Goal: Task Accomplishment & Management: Manage account settings

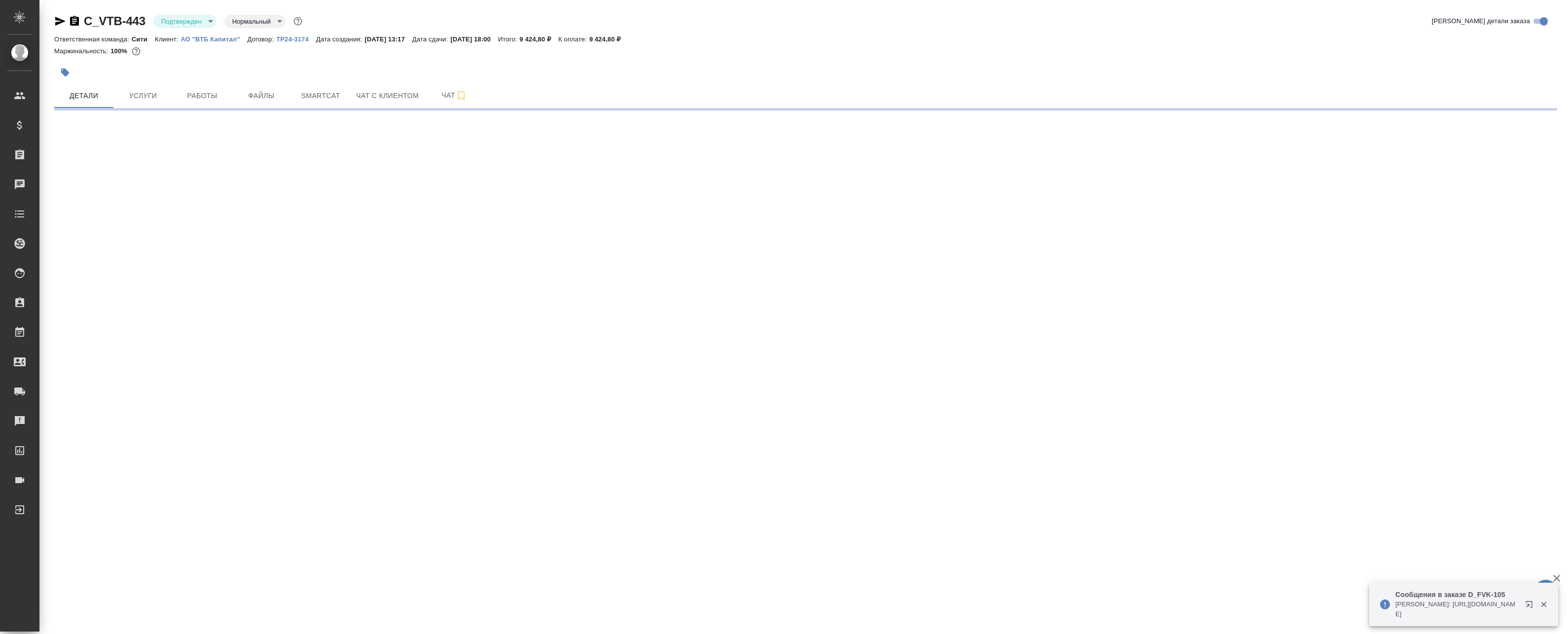
select select "RU"
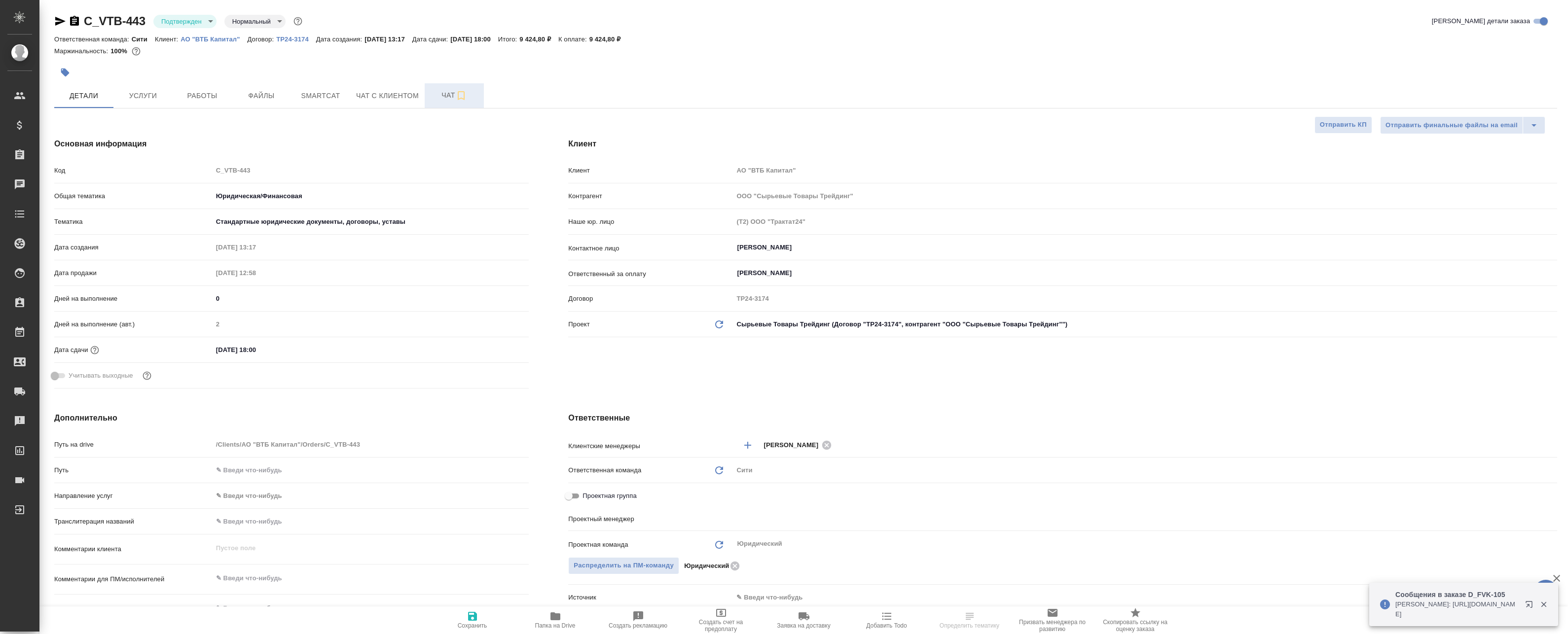
type textarea "x"
type input "[PERSON_NAME]"
type textarea "x"
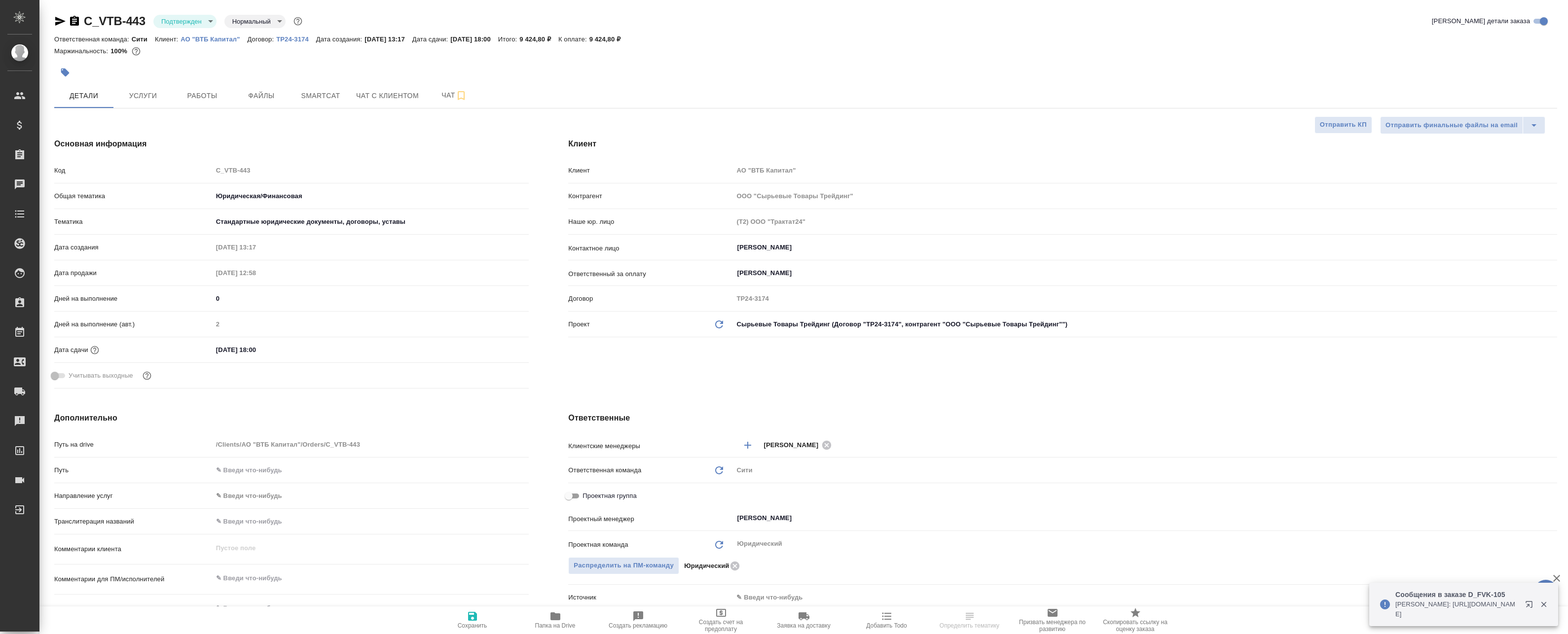
type textarea "x"
click at [432, 92] on span "Чат" at bounding box center [454, 96] width 47 height 12
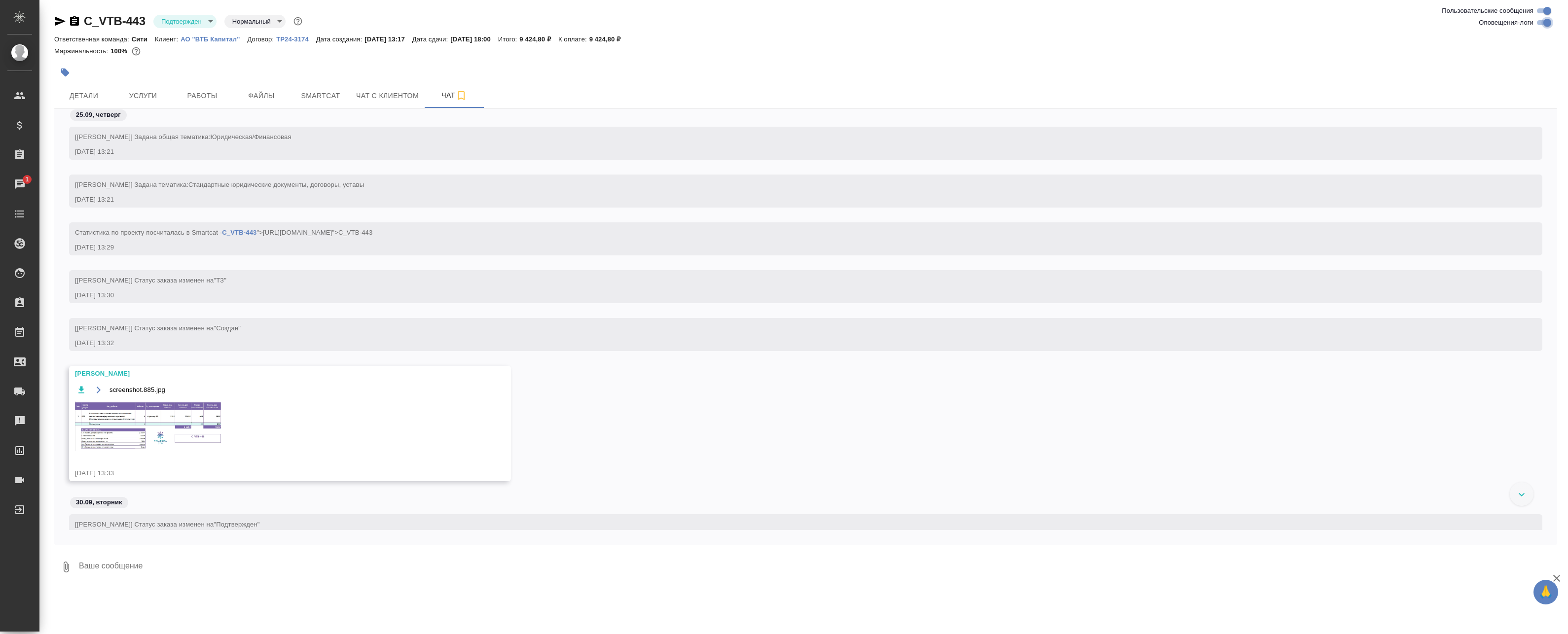
click at [718, 20] on input "Оповещения-логи" at bounding box center [1547, 23] width 35 height 12
checkbox input "false"
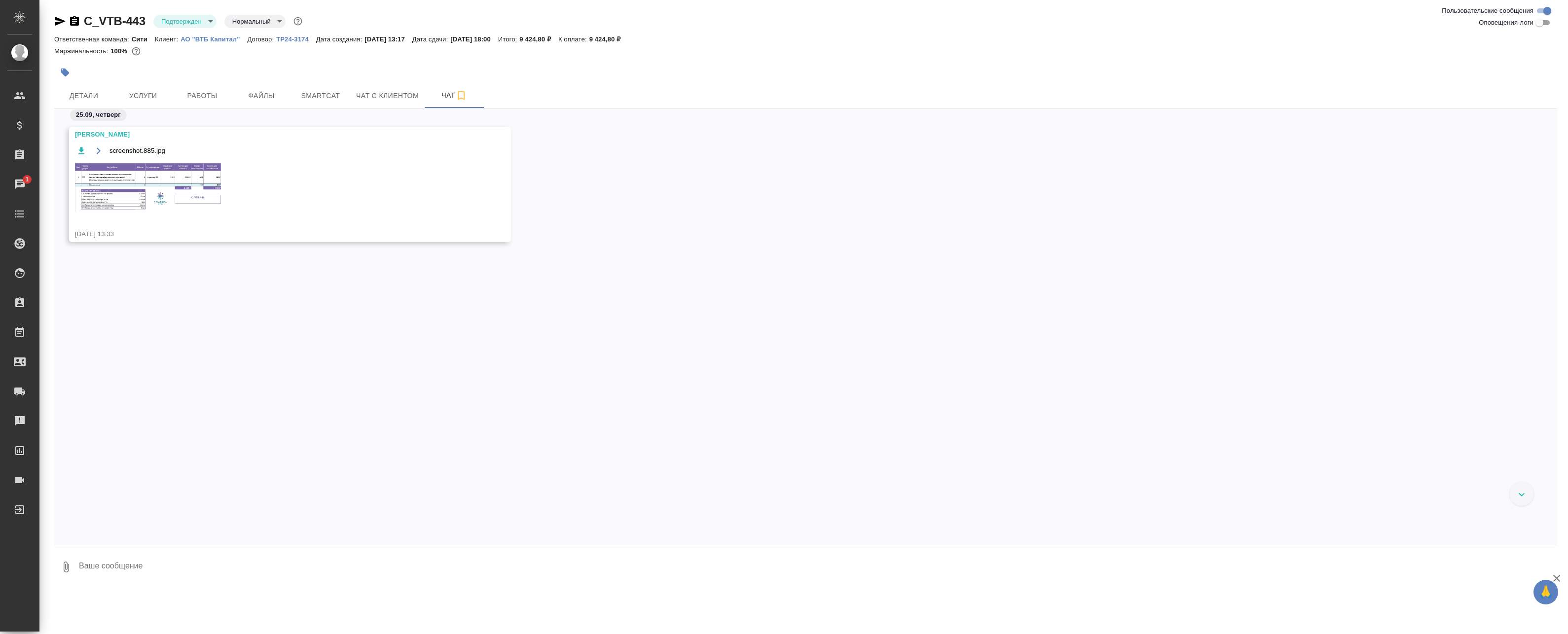
click at [131, 178] on img at bounding box center [149, 187] width 148 height 51
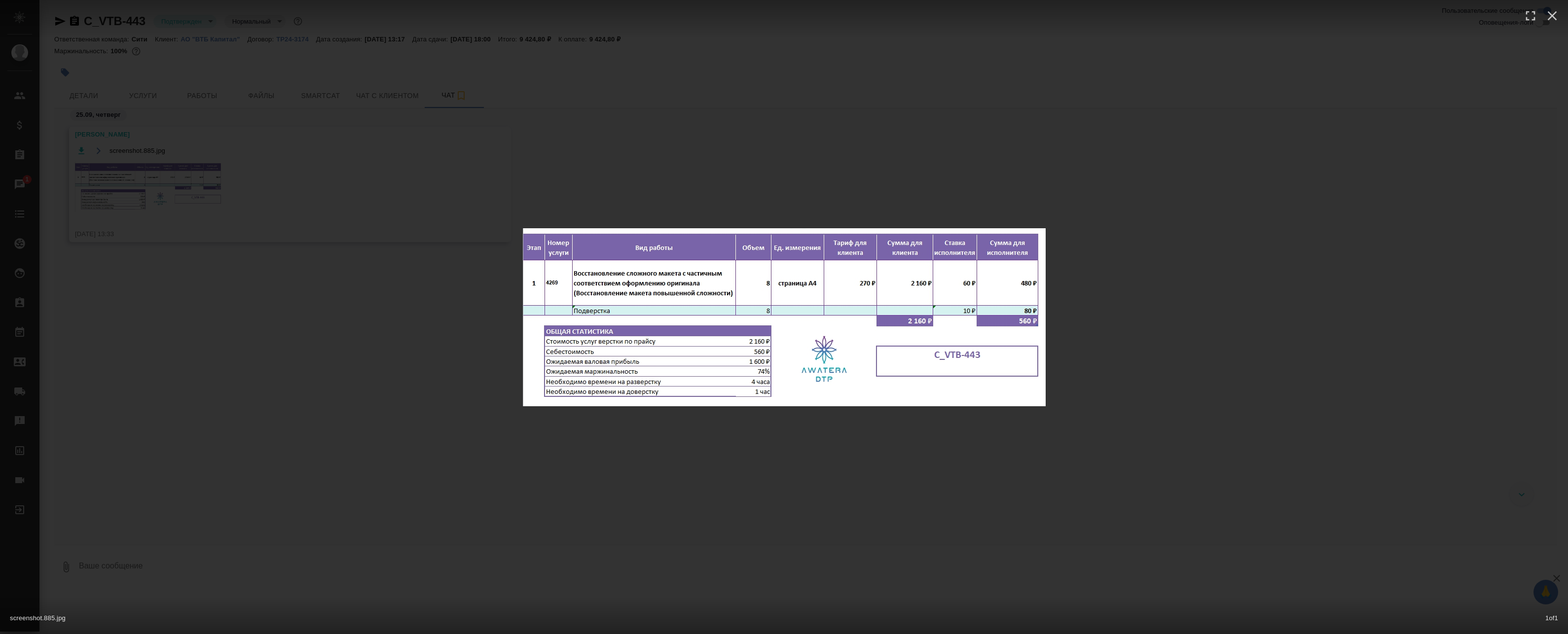
click at [598, 173] on div "screenshot.885.jpg 1 of 1" at bounding box center [784, 317] width 1568 height 634
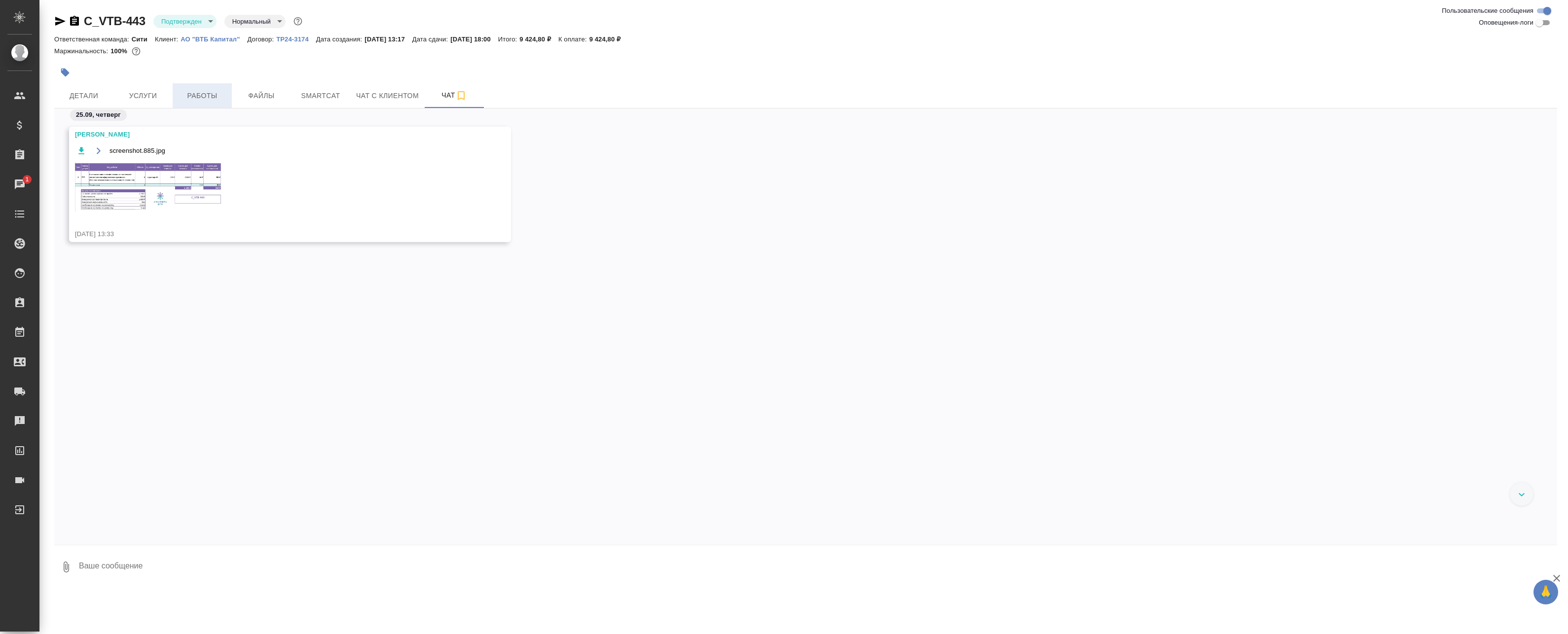
click at [189, 89] on button "Работы" at bounding box center [202, 96] width 59 height 25
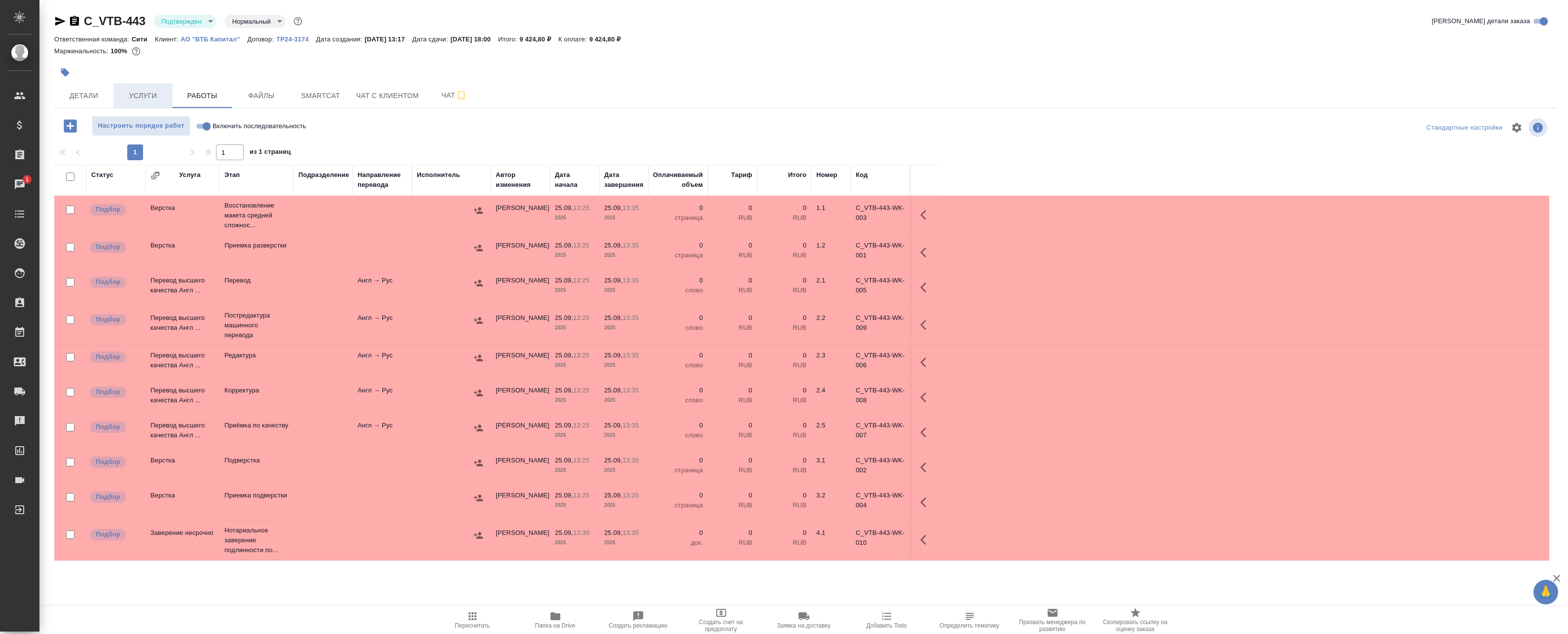
click at [153, 94] on span "Услуги" at bounding box center [143, 96] width 47 height 12
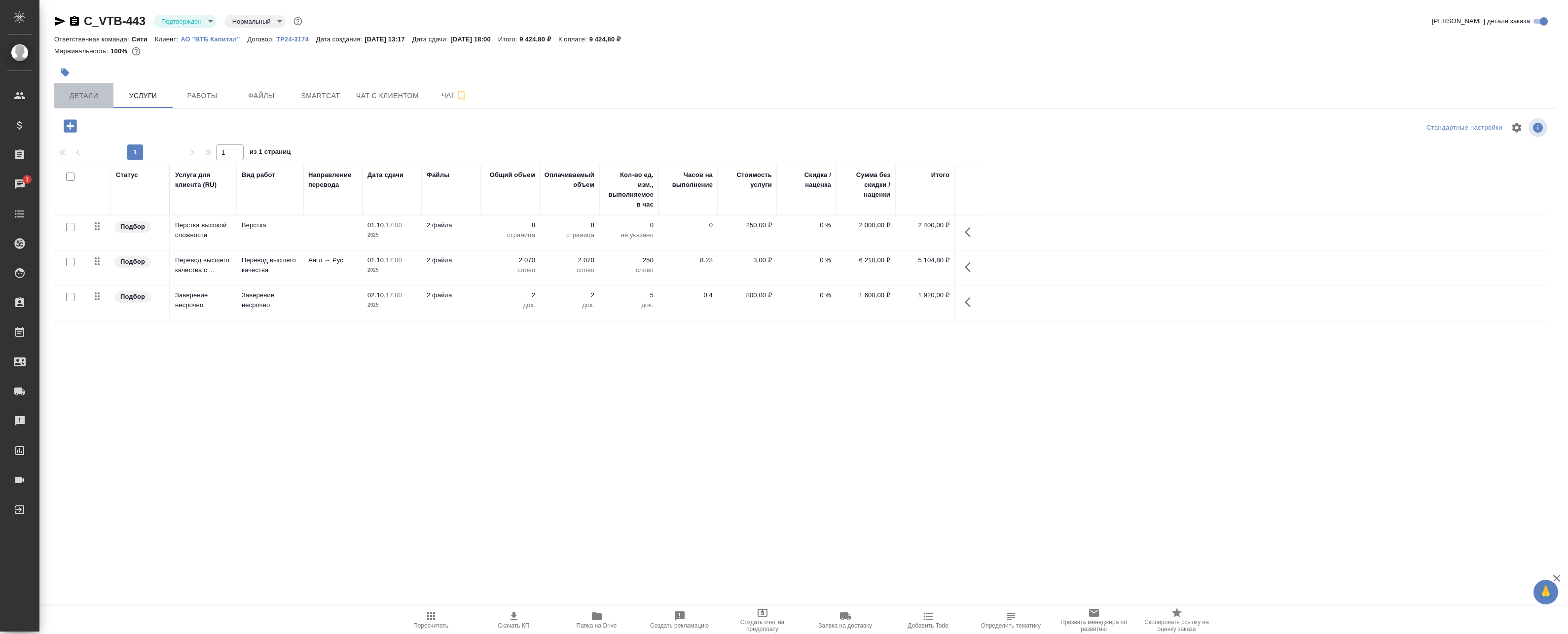
click at [83, 92] on span "Детали" at bounding box center [84, 96] width 47 height 12
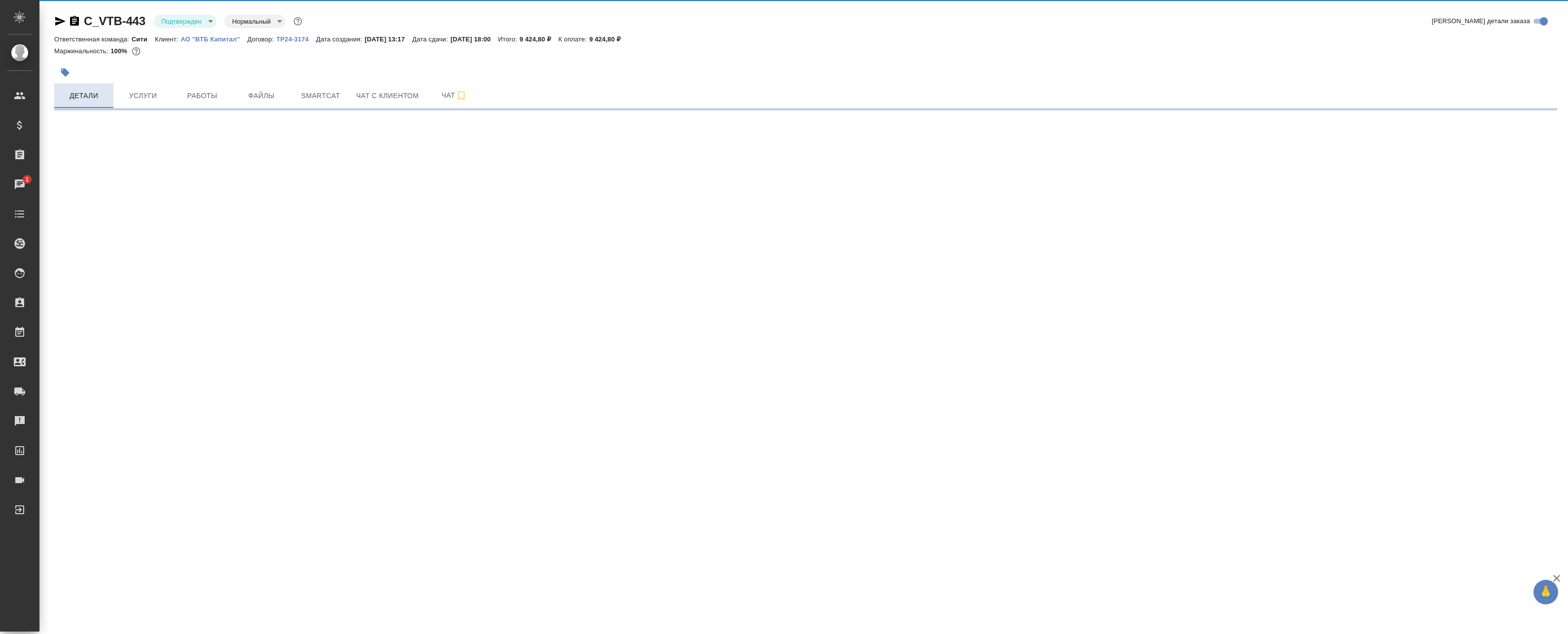
select select "RU"
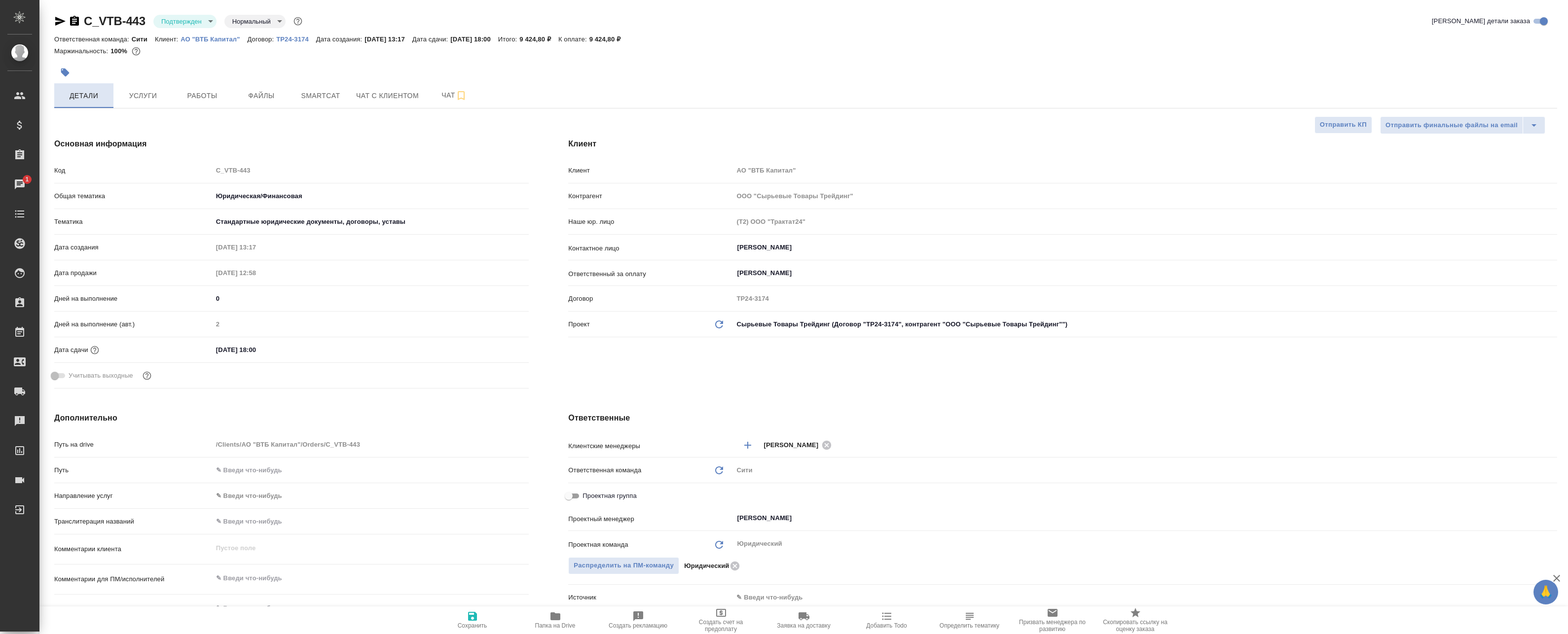
type textarea "x"
click at [140, 100] on span "Услуги" at bounding box center [143, 96] width 47 height 12
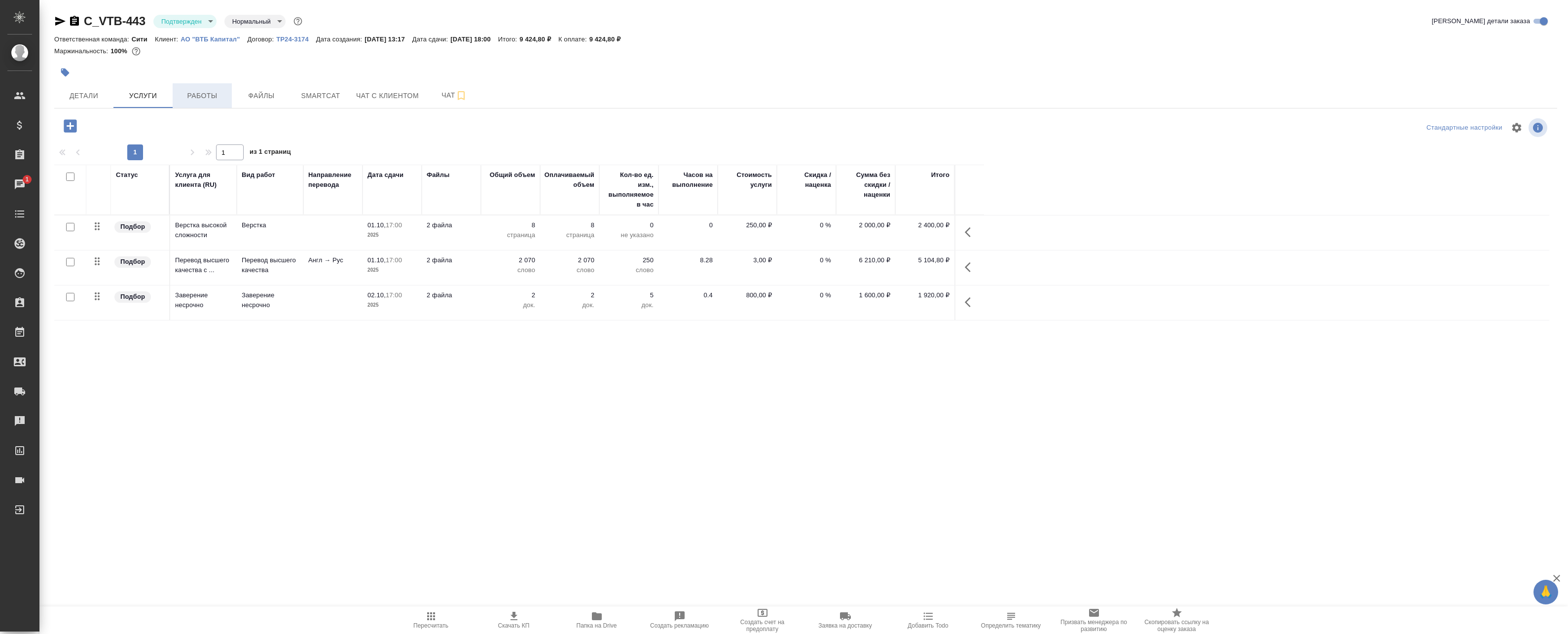
click at [203, 99] on span "Работы" at bounding box center [202, 96] width 47 height 12
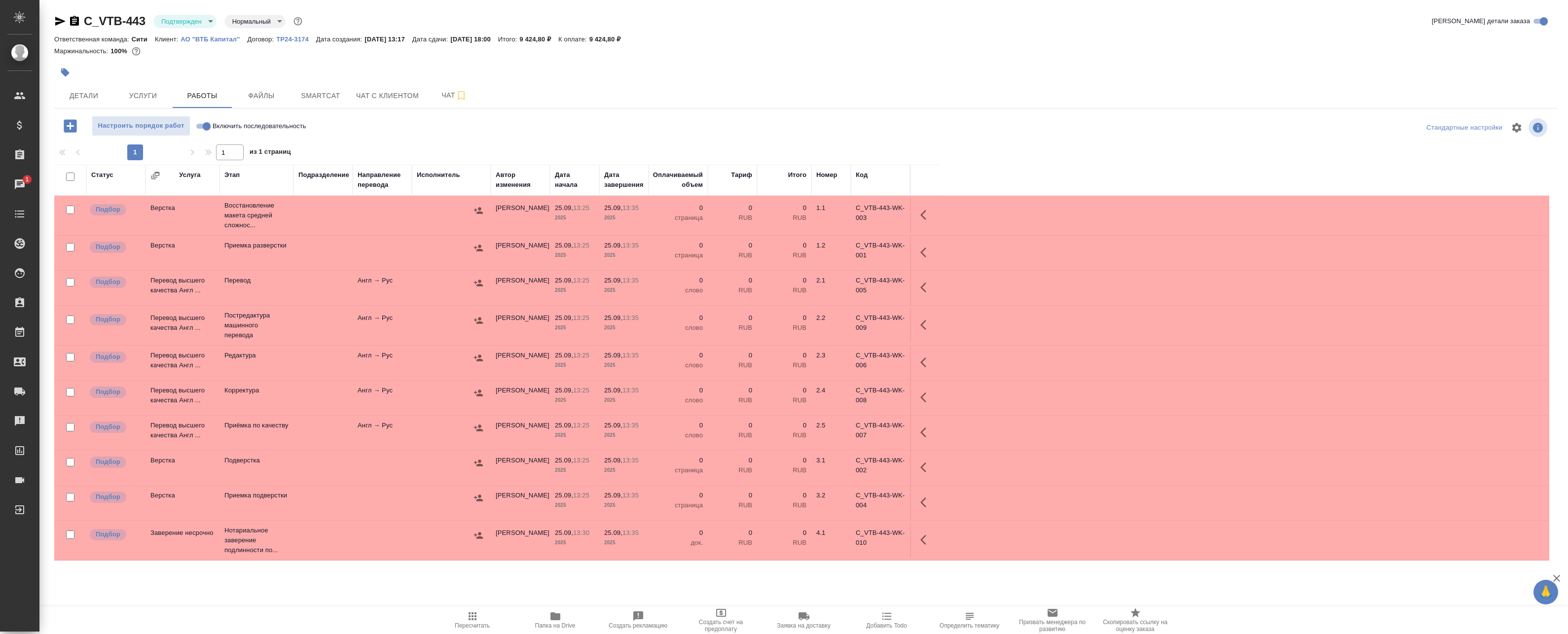
click at [368, 220] on td at bounding box center [382, 215] width 59 height 35
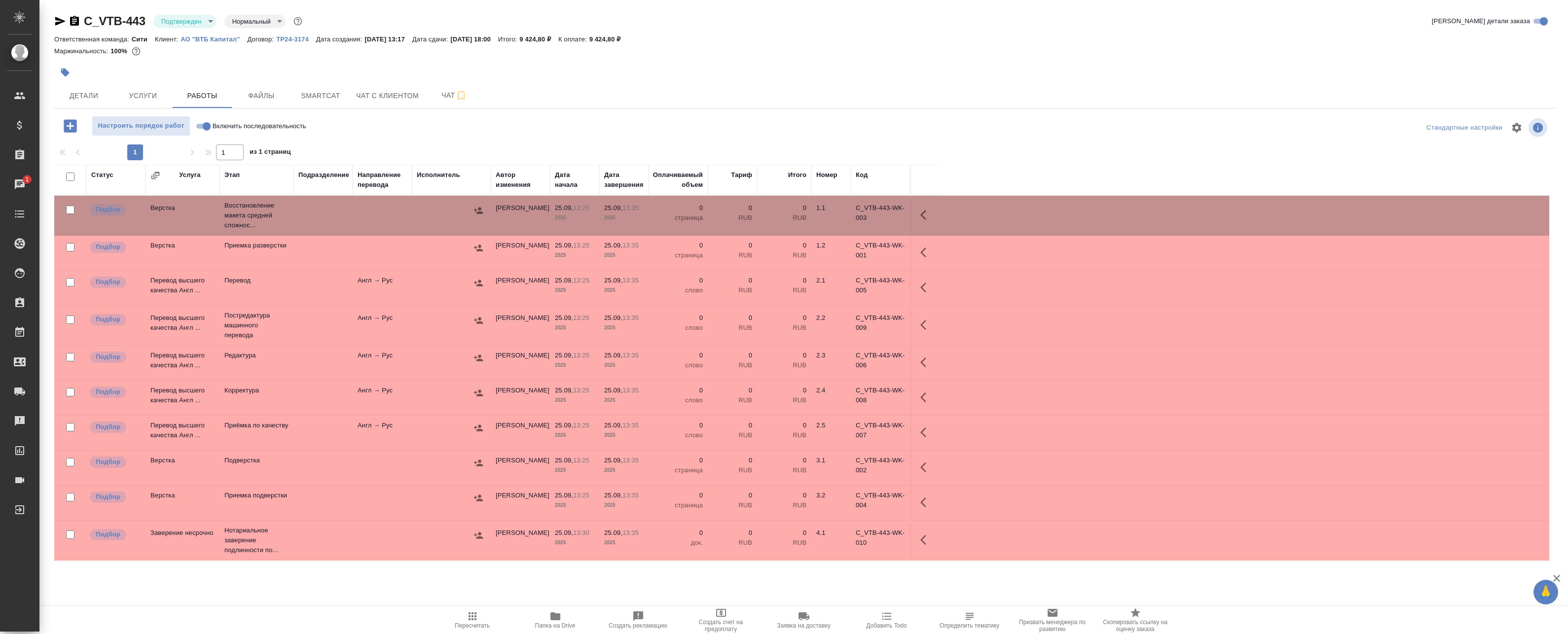
click at [69, 176] on input "checkbox" at bounding box center [71, 177] width 9 height 9
checkbox input "true"
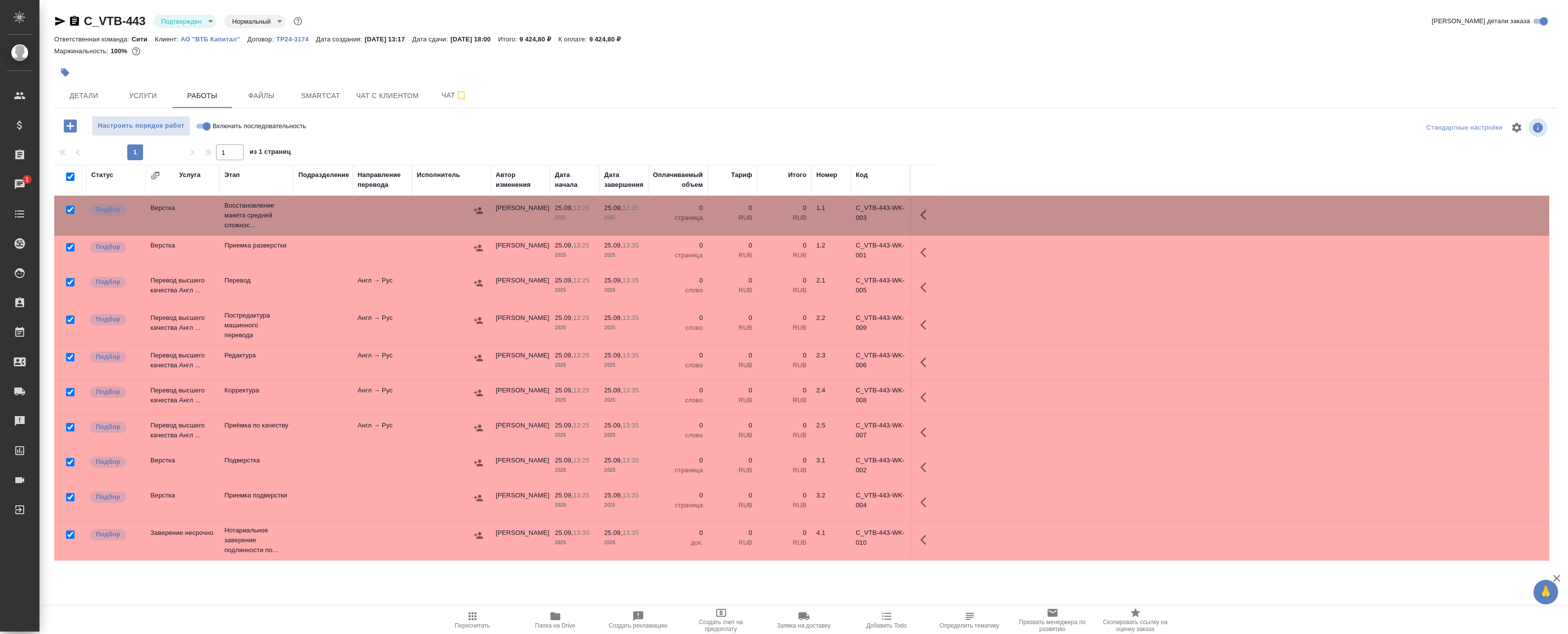
checkbox input "true"
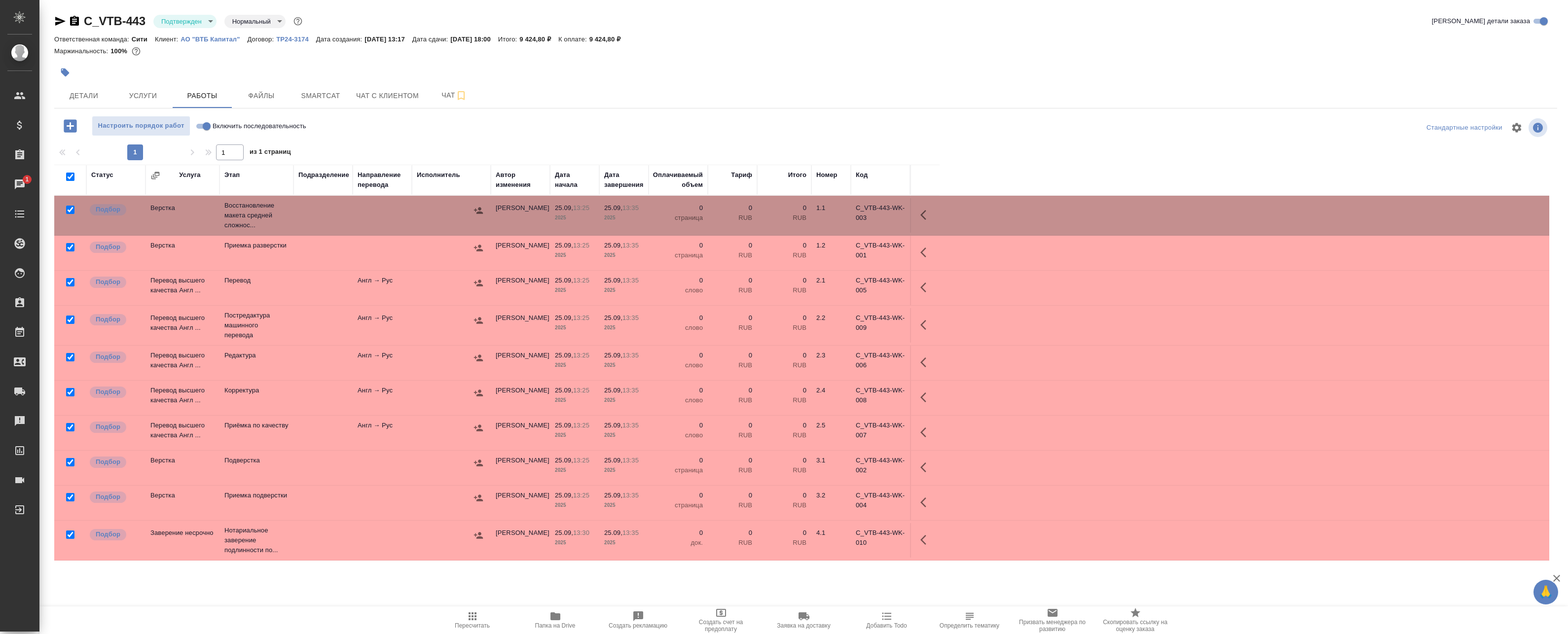
checkbox input "true"
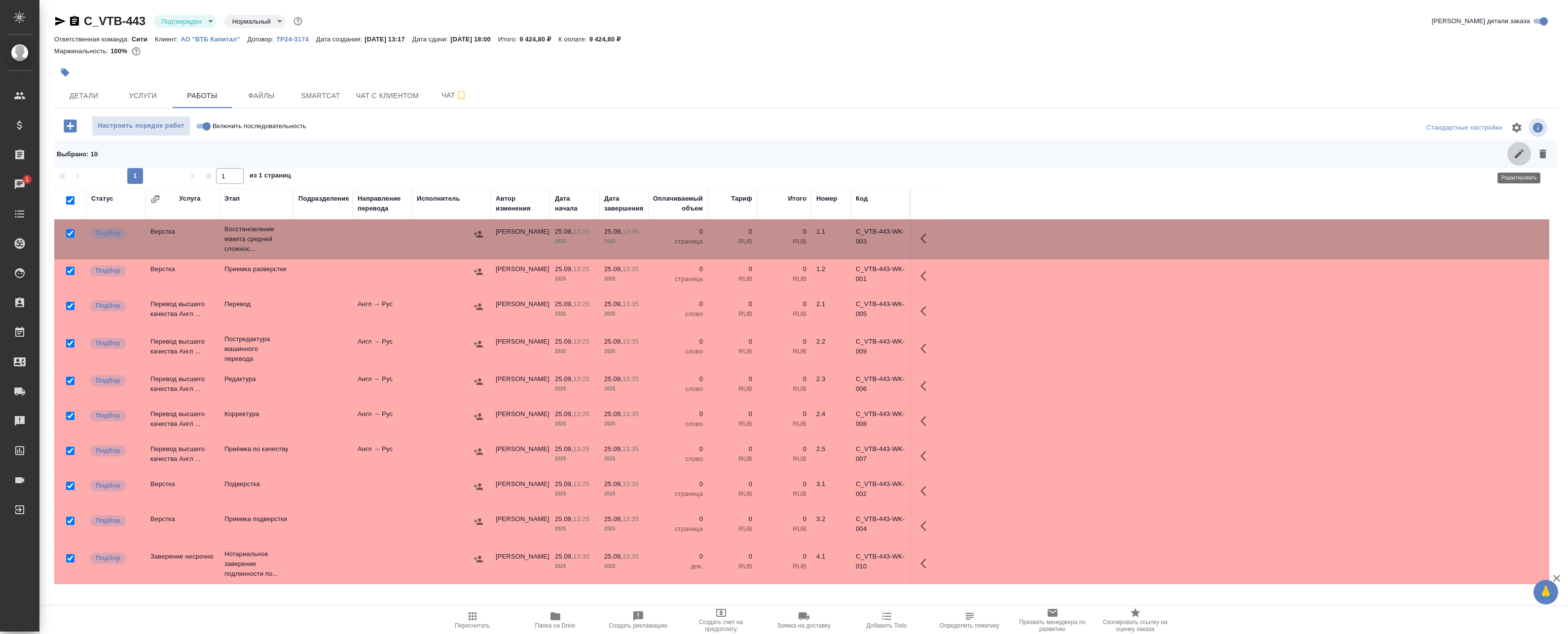
click at [718, 150] on icon "button" at bounding box center [1519, 153] width 12 height 12
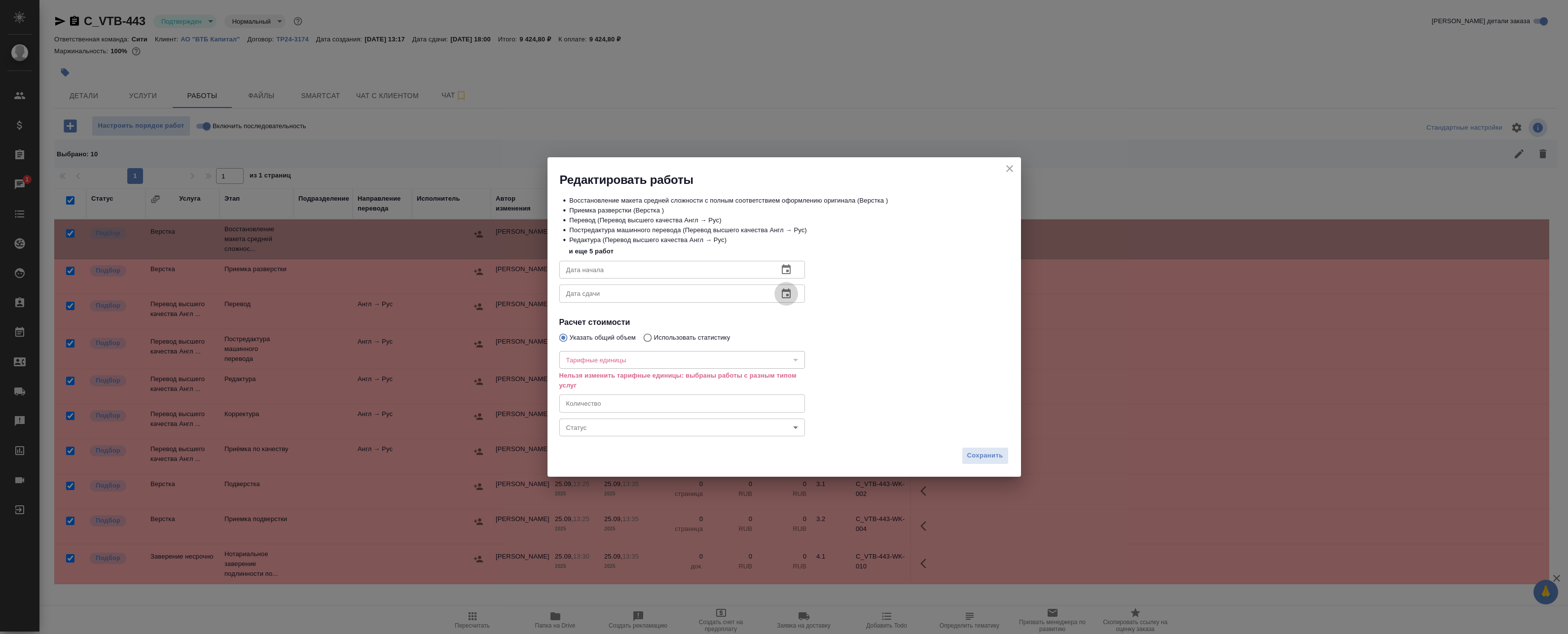
click at [718, 296] on button "button" at bounding box center [786, 294] width 24 height 24
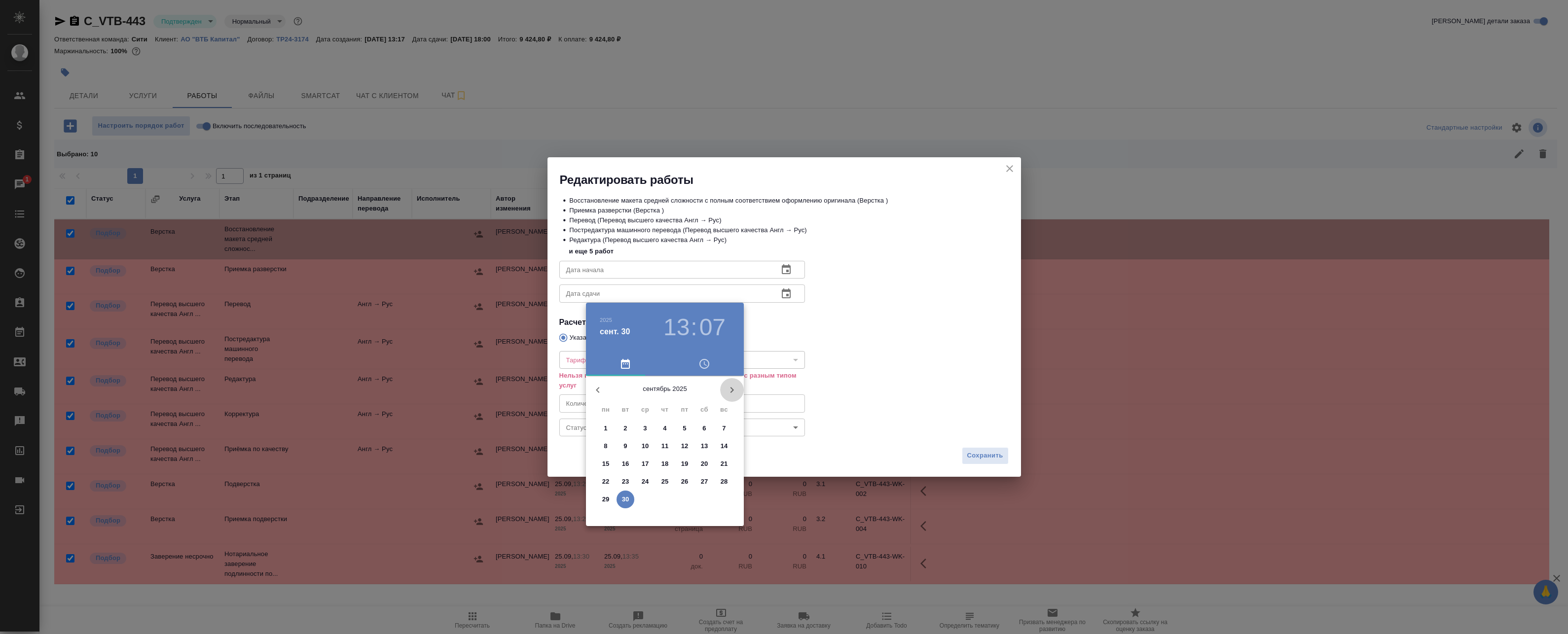
click at [718, 389] on icon "button" at bounding box center [732, 389] width 12 height 12
click at [644, 425] on p "1" at bounding box center [645, 428] width 4 height 10
click at [680, 487] on div at bounding box center [665, 453] width 128 height 128
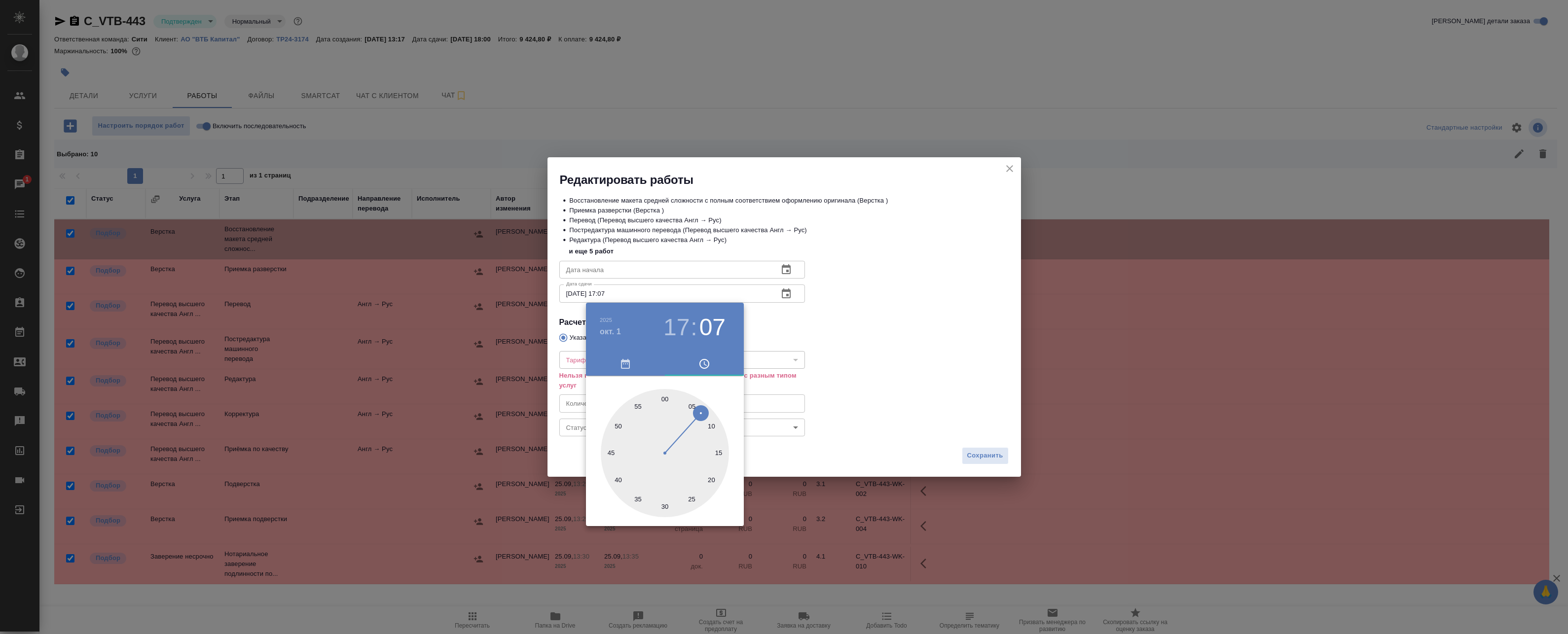
click at [665, 398] on div at bounding box center [665, 453] width 128 height 128
type input "[DATE] 17:00"
drag, startPoint x: 883, startPoint y: 326, endPoint x: 912, endPoint y: 300, distance: 38.9
click at [718, 326] on div at bounding box center [784, 317] width 1568 height 634
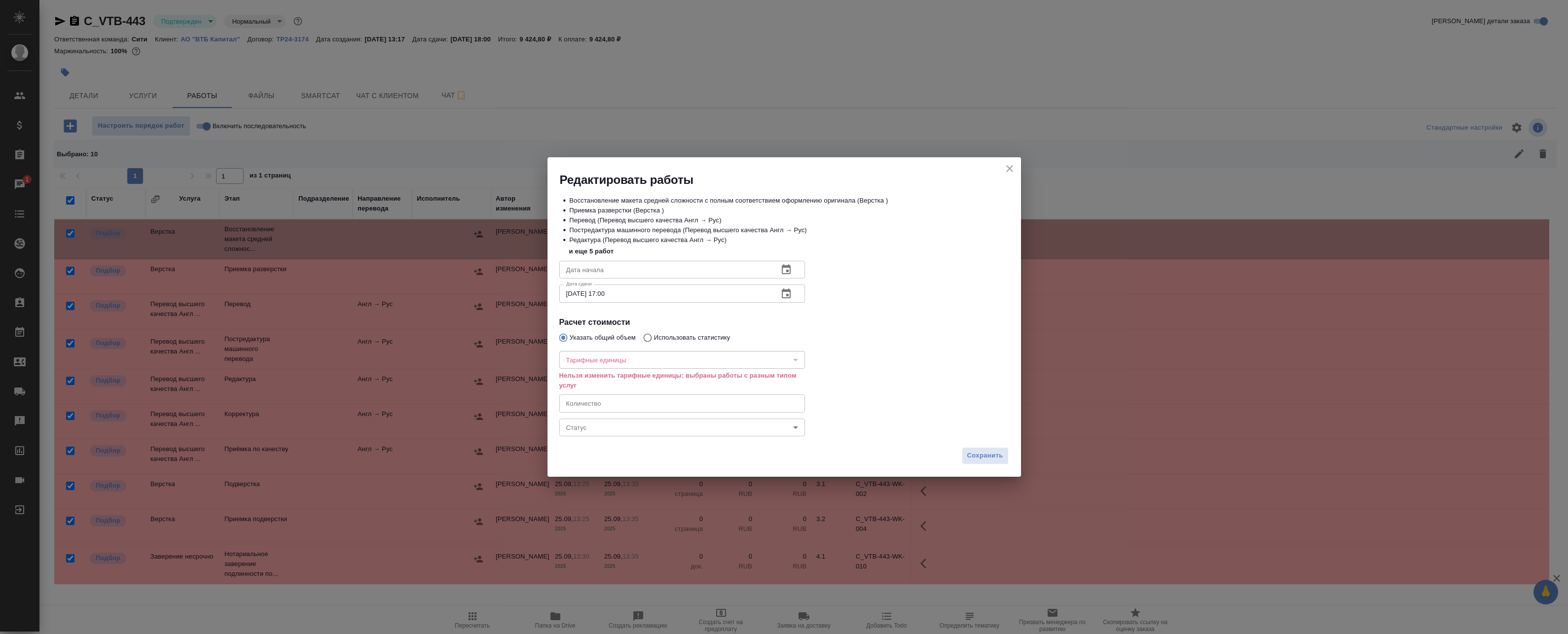
click at [718, 169] on icon "close" at bounding box center [1009, 168] width 12 height 12
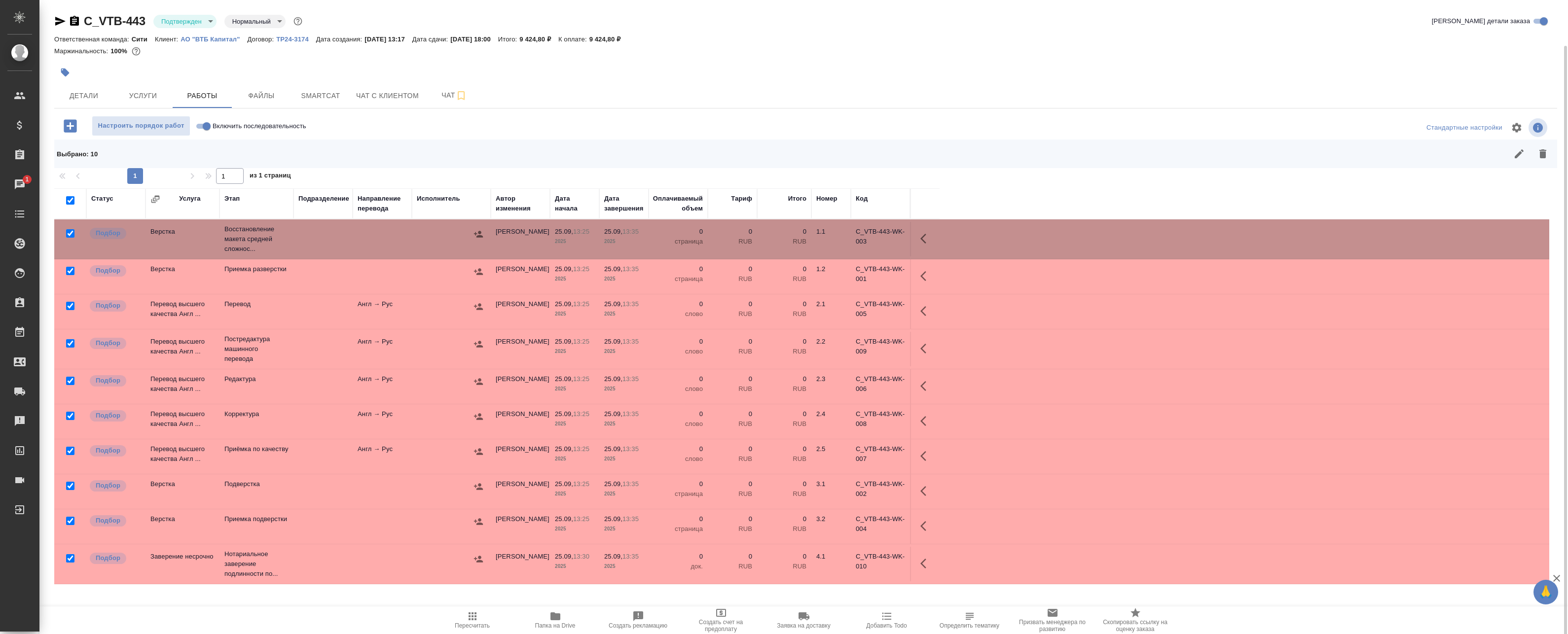
scroll to position [23, 0]
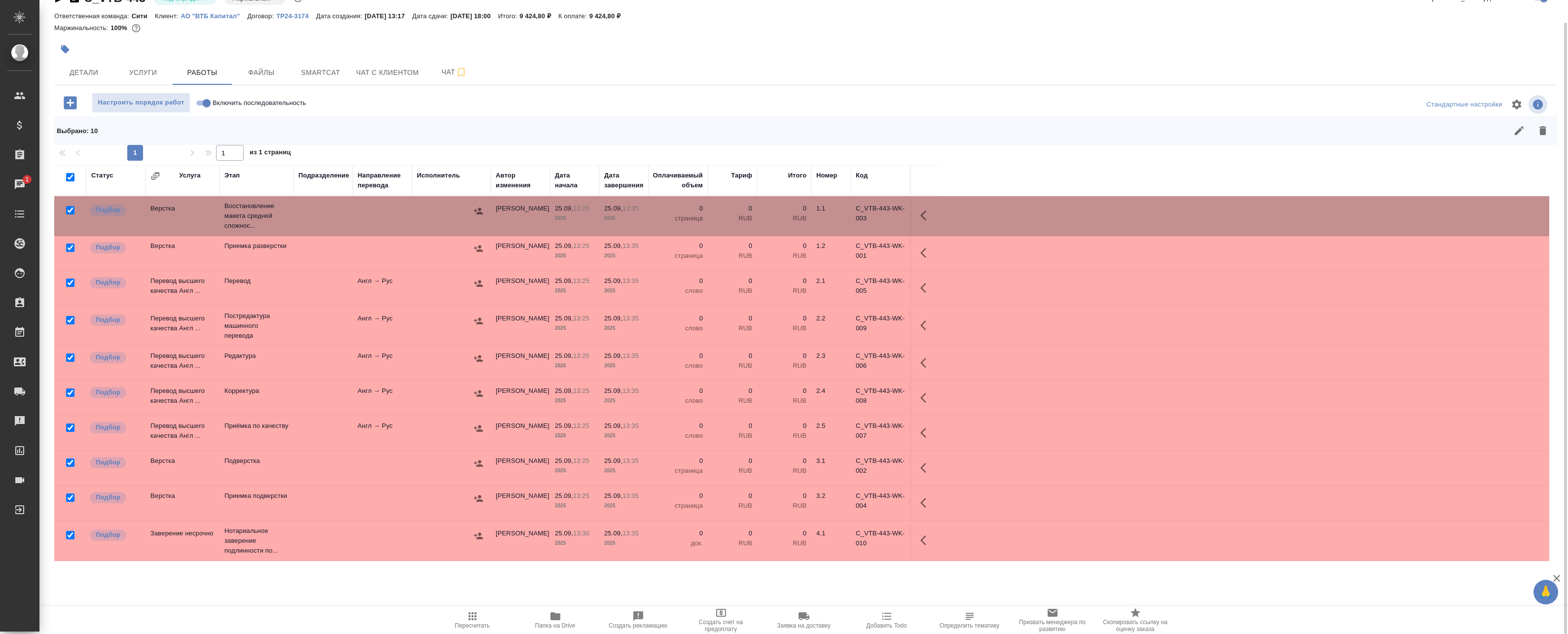
click at [67, 534] on input "checkbox" at bounding box center [71, 535] width 9 height 9
checkbox input "false"
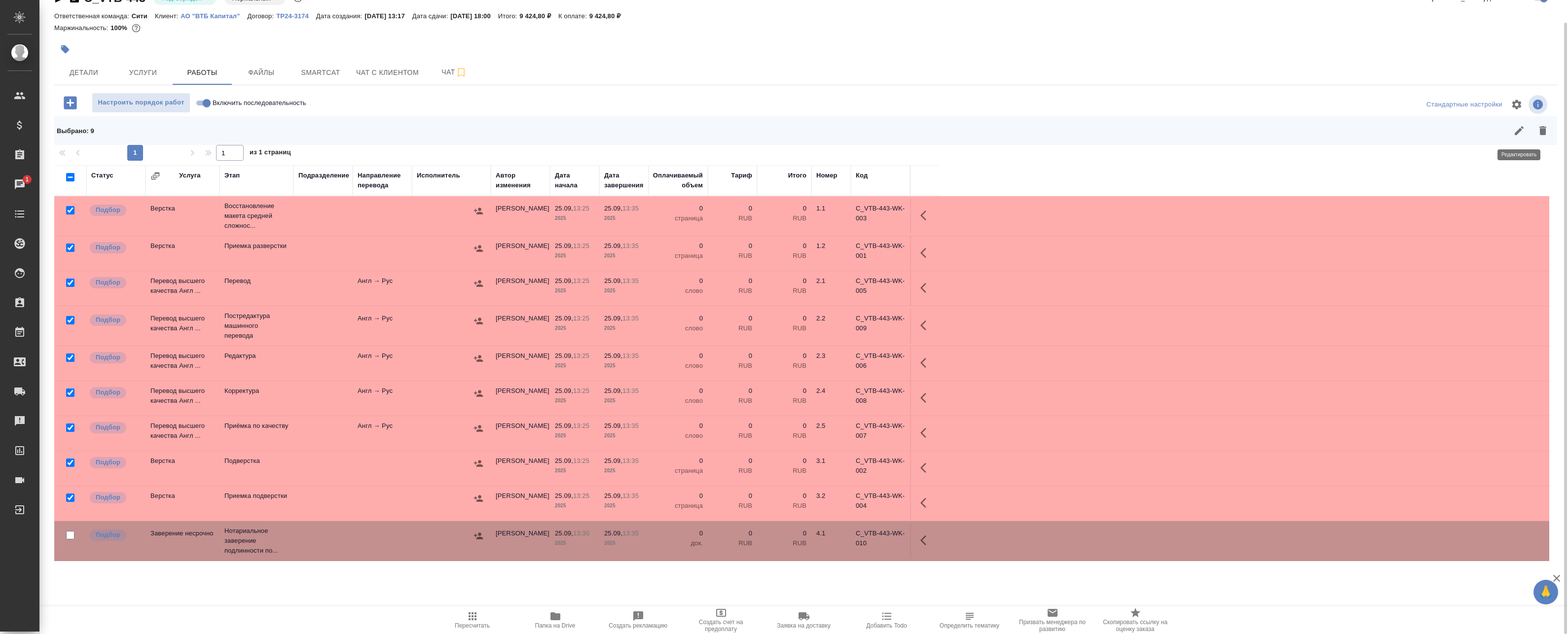
click at [718, 128] on icon "button" at bounding box center [1519, 130] width 9 height 9
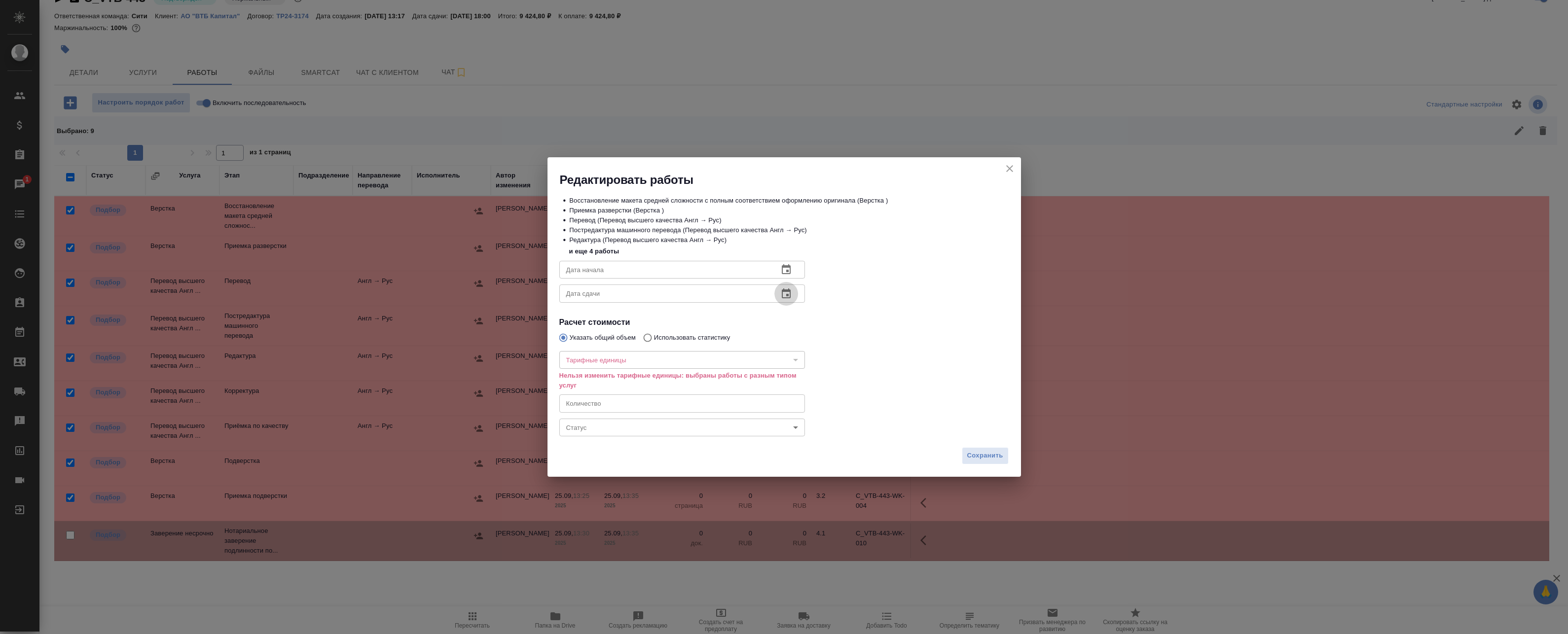
click at [718, 290] on icon "button" at bounding box center [786, 293] width 9 height 10
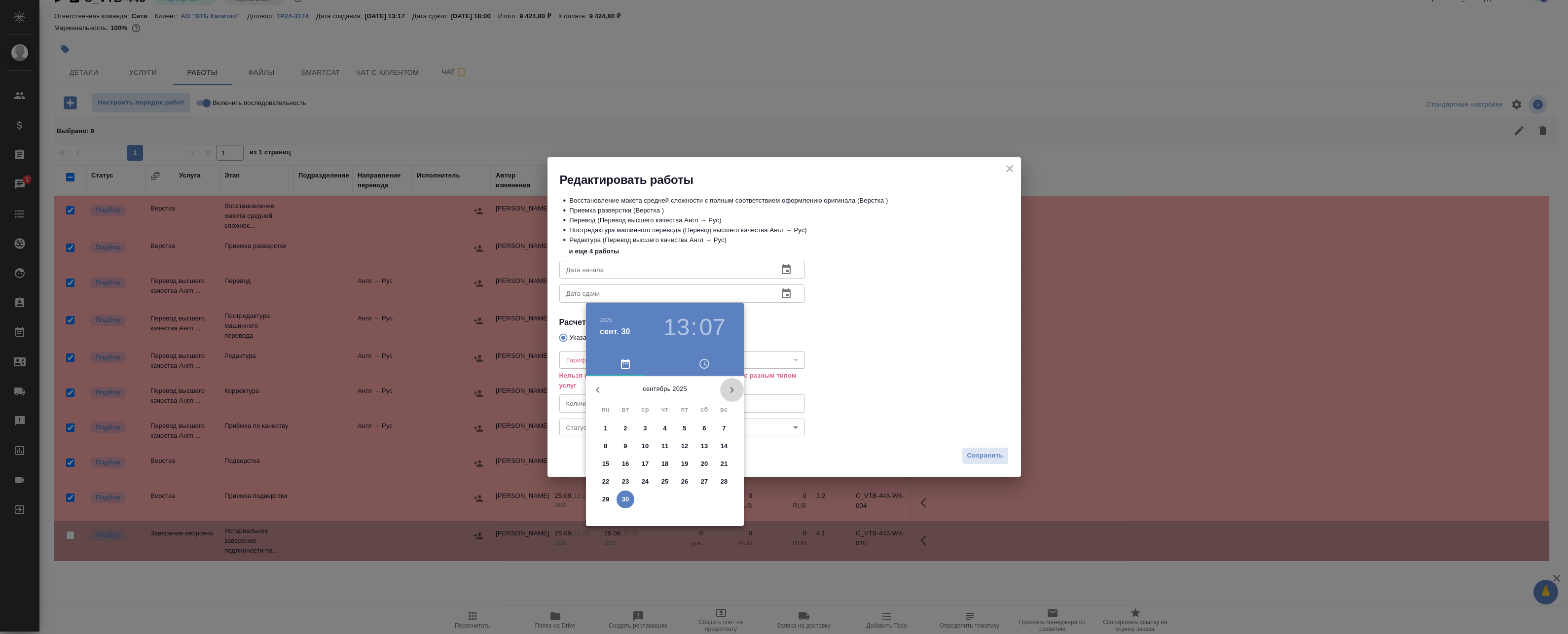
click at [718, 388] on icon "button" at bounding box center [732, 389] width 12 height 12
click at [645, 428] on p "1" at bounding box center [645, 428] width 4 height 10
click at [679, 483] on div at bounding box center [665, 453] width 128 height 128
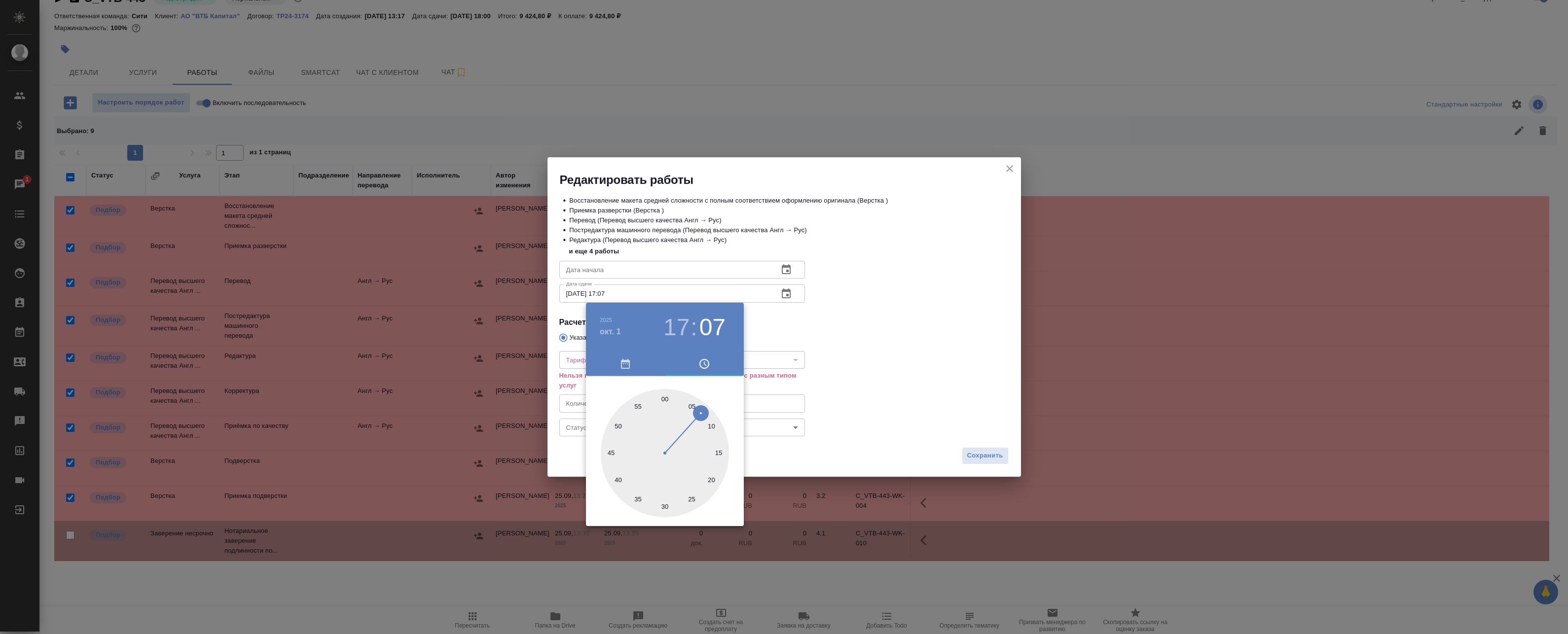
click at [666, 402] on div at bounding box center [665, 453] width 128 height 128
type input "[DATE] 17:00"
click at [718, 342] on div at bounding box center [784, 317] width 1568 height 634
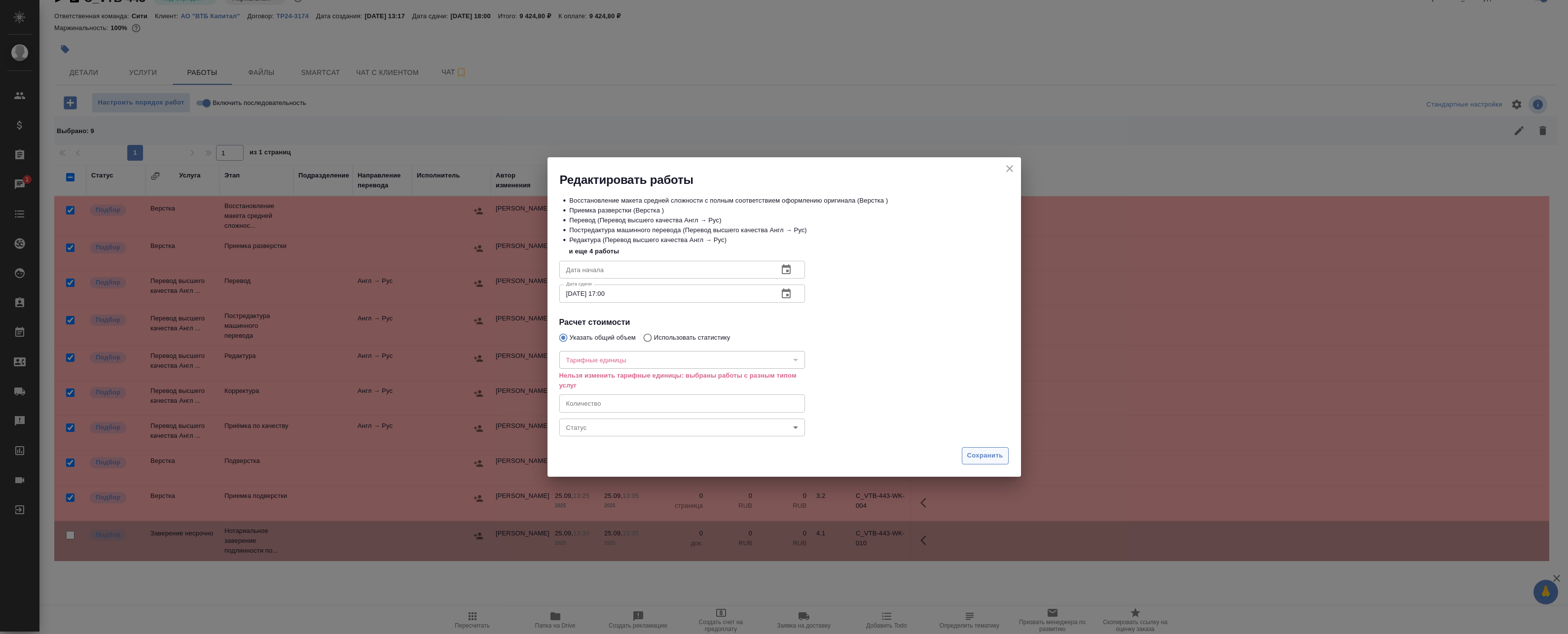
click at [718, 459] on span "Сохранить" at bounding box center [985, 456] width 36 height 12
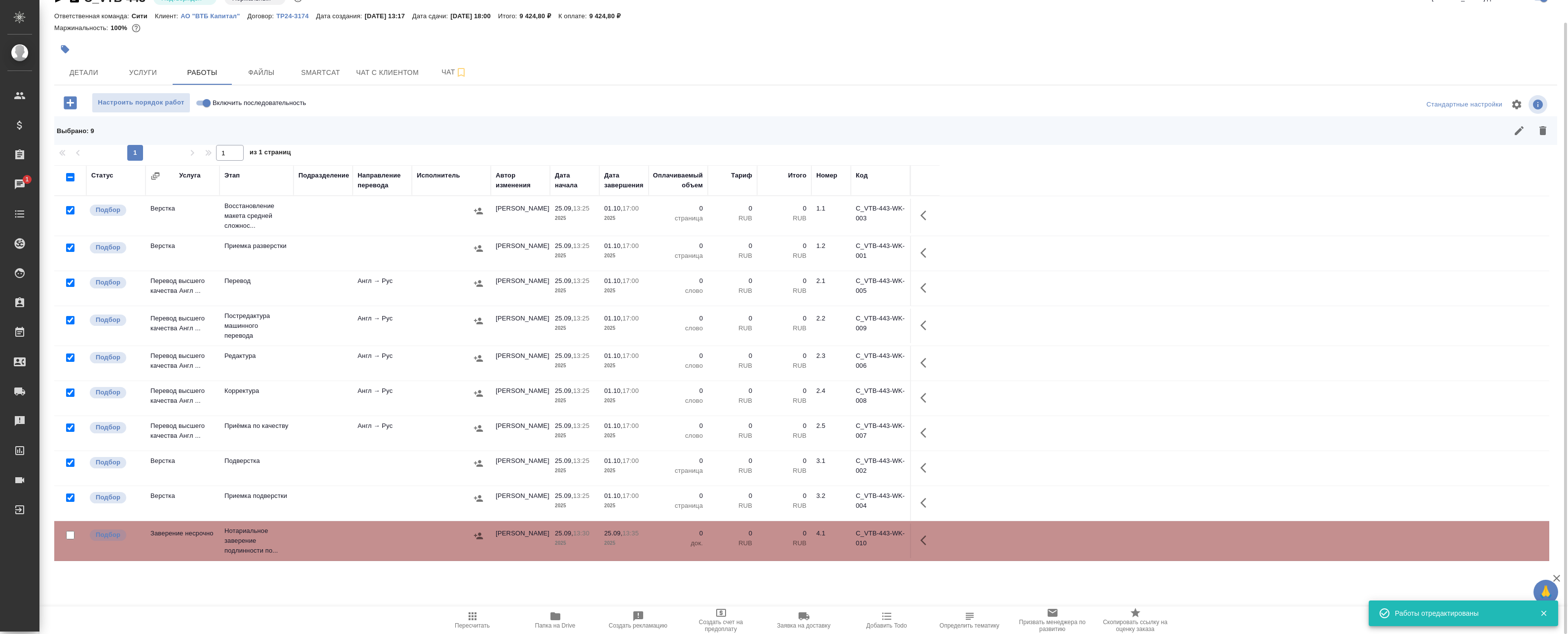
click at [511, 212] on td "[PERSON_NAME]" at bounding box center [520, 216] width 59 height 35
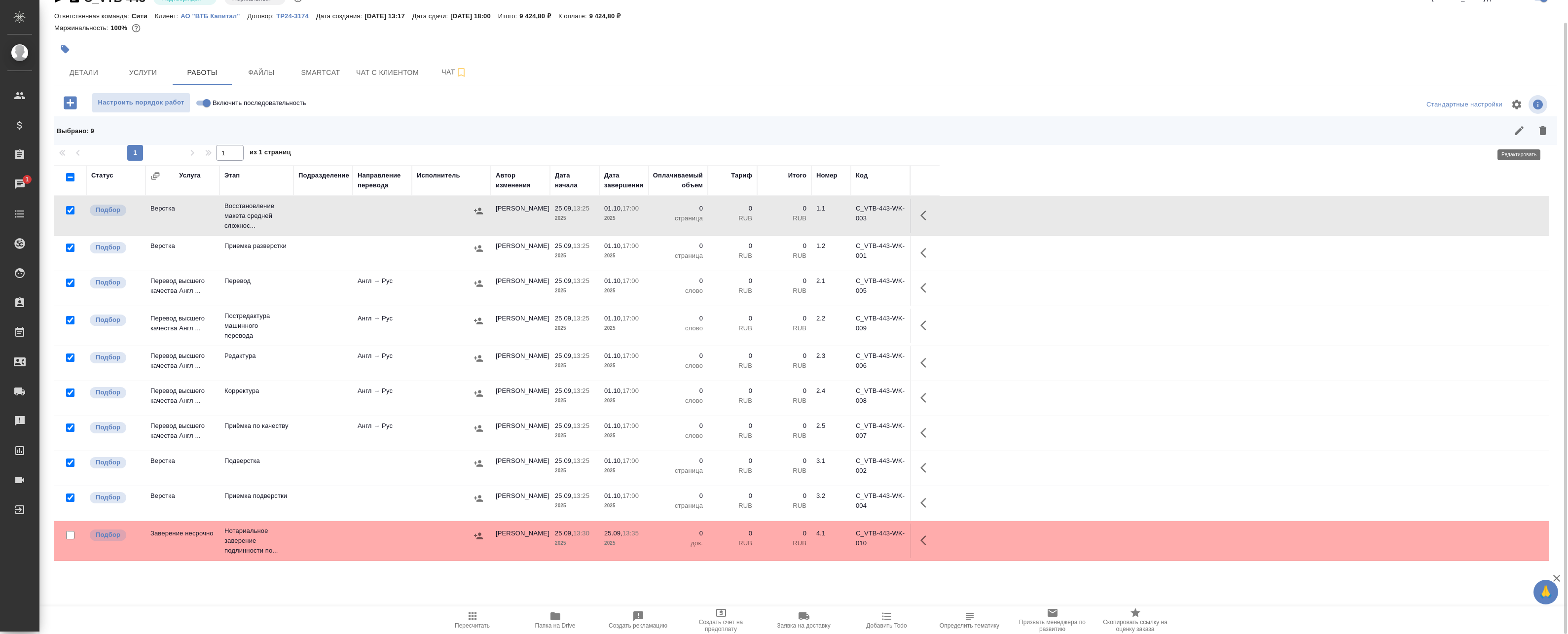
click at [718, 133] on icon "button" at bounding box center [1519, 130] width 9 height 9
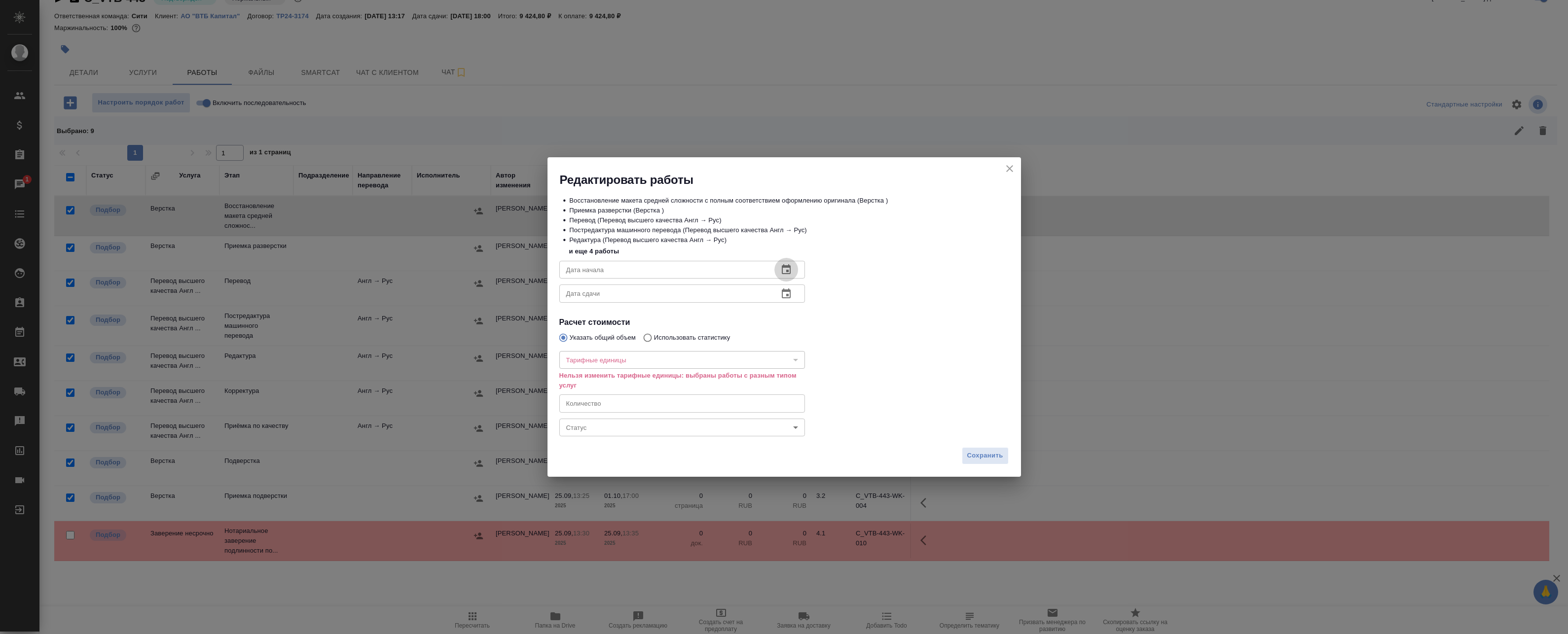
click at [718, 270] on button "button" at bounding box center [786, 270] width 24 height 24
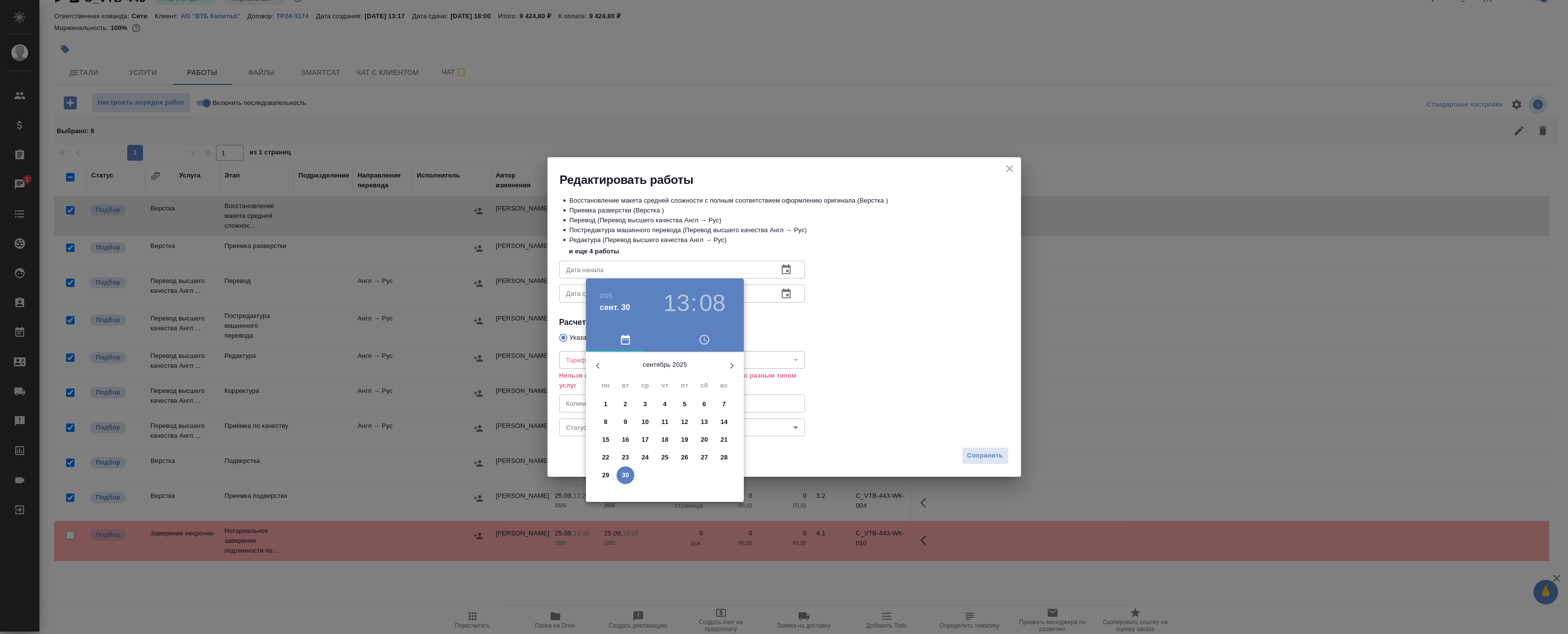
click at [626, 475] on p "30" at bounding box center [626, 475] width 7 height 10
click at [684, 395] on div at bounding box center [665, 429] width 128 height 128
click at [717, 429] on div at bounding box center [665, 429] width 128 height 128
type input "[DATE] 13:15"
click at [718, 463] on div at bounding box center [784, 317] width 1568 height 634
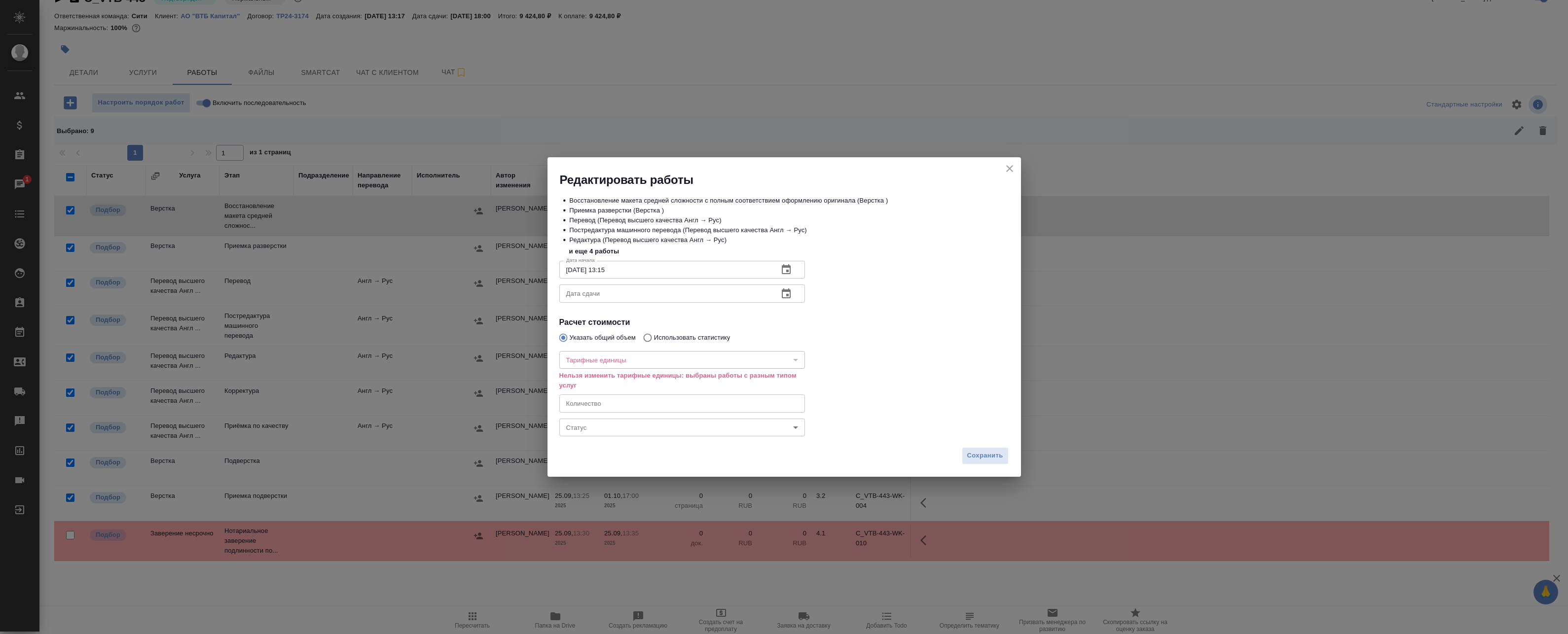
click at [718, 451] on div "Сохранить" at bounding box center [784, 459] width 474 height 35
click at [718, 456] on span "Сохранить" at bounding box center [985, 456] width 36 height 12
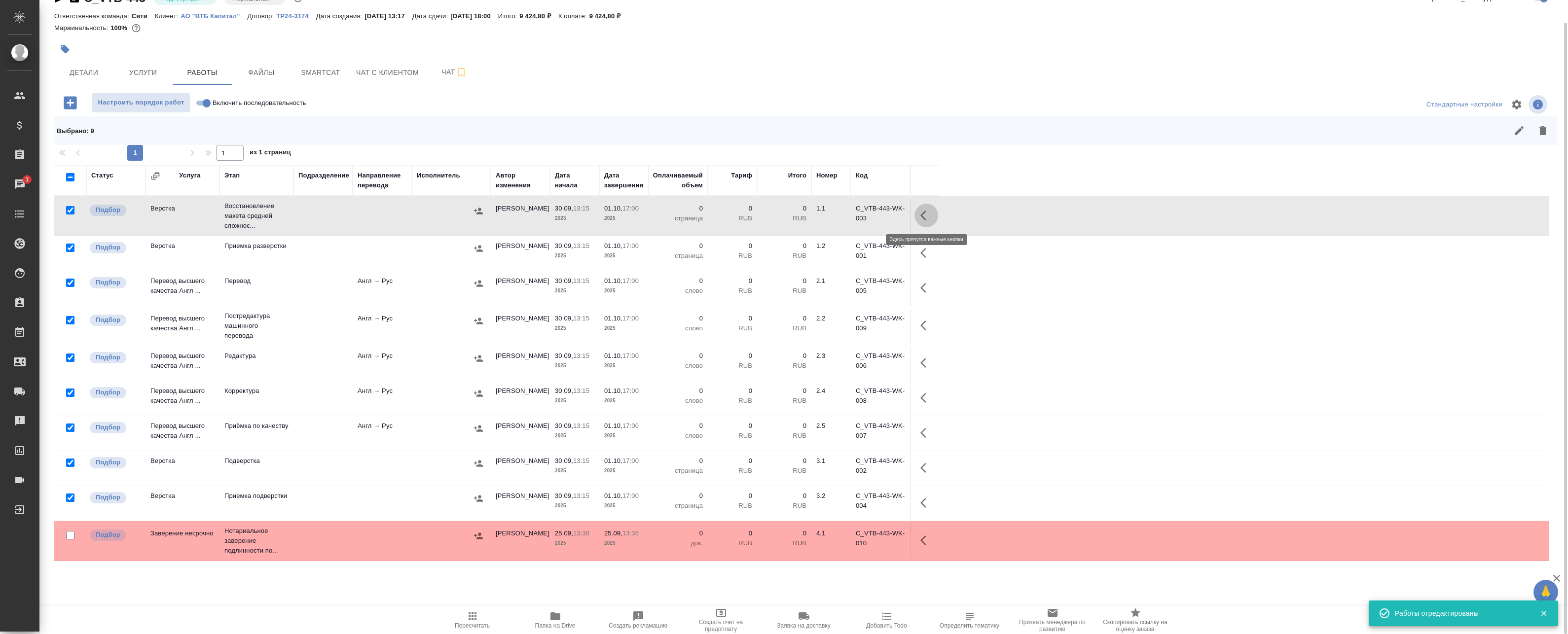
click at [718, 219] on button "button" at bounding box center [926, 215] width 24 height 24
click at [718, 217] on icon "button" at bounding box center [853, 215] width 12 height 12
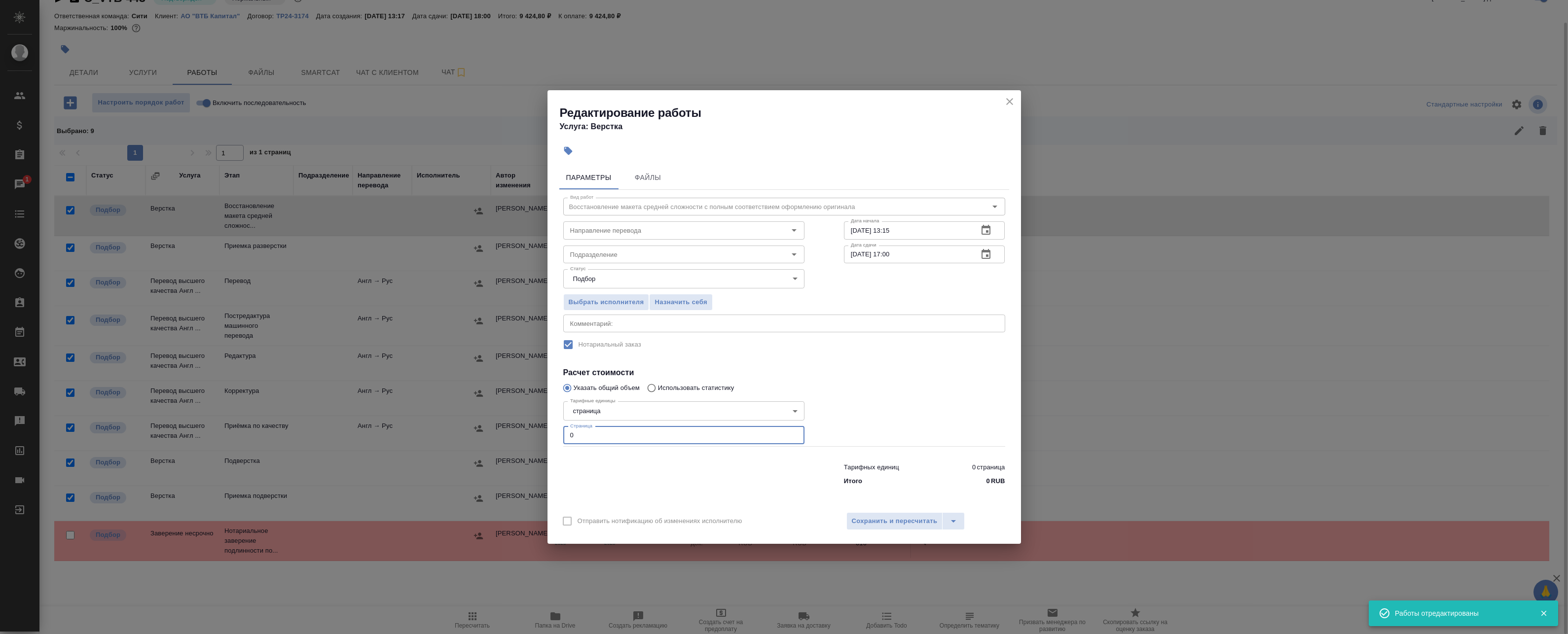
drag, startPoint x: 592, startPoint y: 436, endPoint x: 512, endPoint y: 430, distance: 80.2
click at [514, 431] on div "Редактирование работы Услуга: Верстка Параметры Файлы Вид работ Восстановление …" at bounding box center [784, 317] width 1568 height 634
type input "8"
click at [623, 322] on textarea at bounding box center [784, 324] width 428 height 7
type textarea "Под нот"
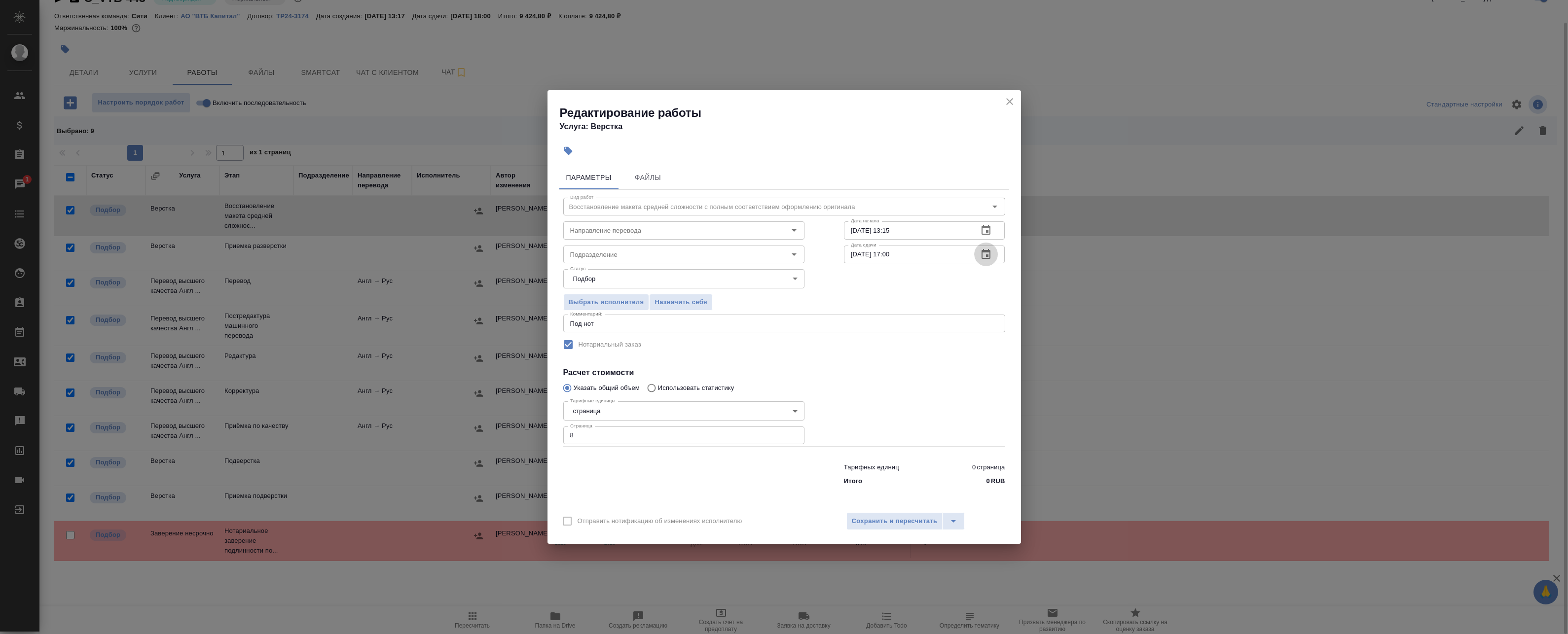
click at [718, 257] on icon "button" at bounding box center [986, 254] width 9 height 10
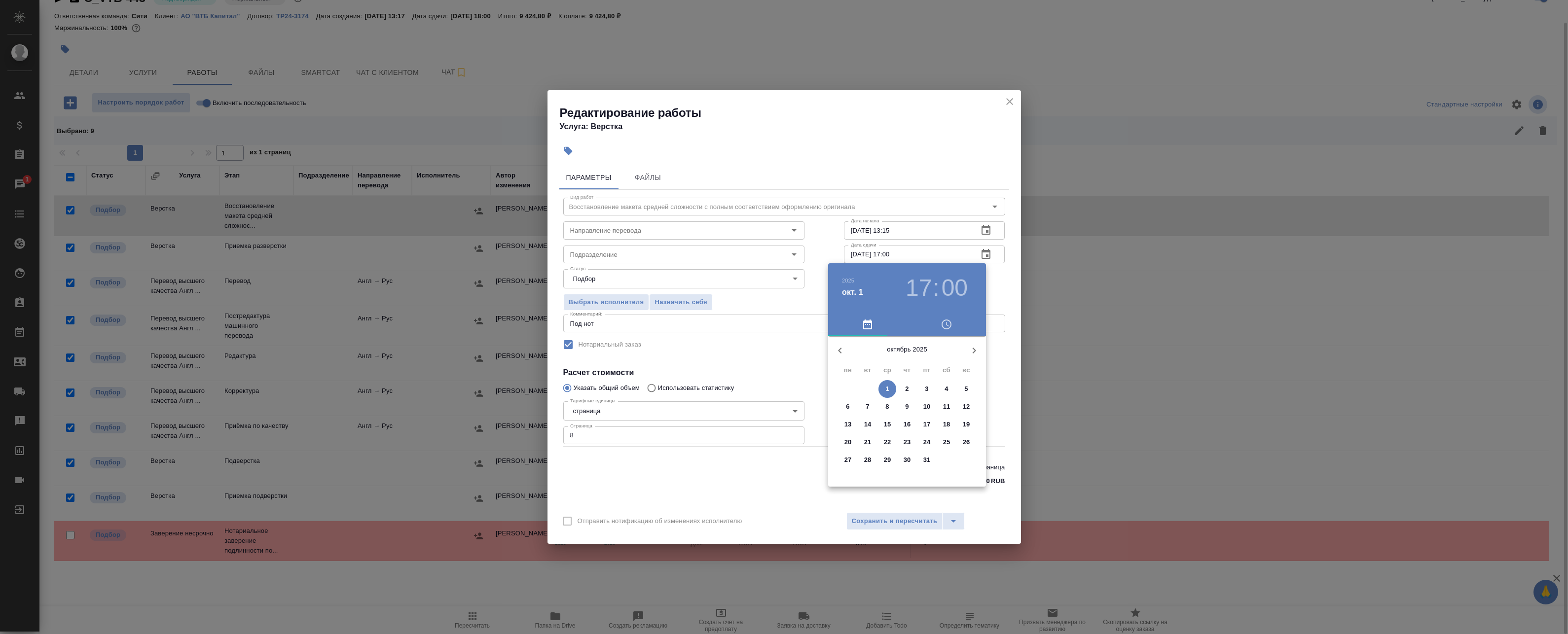
click at [718, 350] on icon "button" at bounding box center [839, 350] width 12 height 12
click at [718, 463] on p "30" at bounding box center [868, 460] width 7 height 10
type input "[DATE] 17:00"
click at [718, 444] on div at bounding box center [907, 414] width 128 height 128
click at [718, 359] on div at bounding box center [907, 414] width 128 height 128
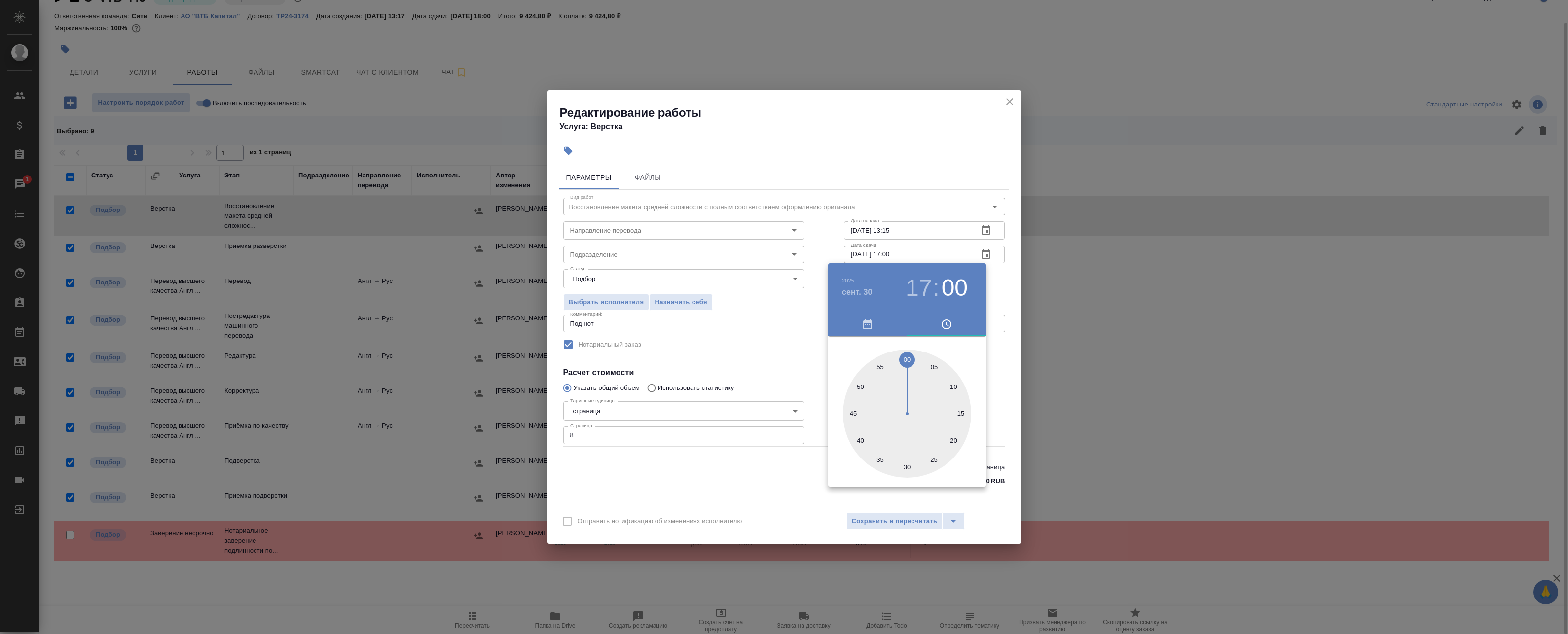
click at [718, 287] on div at bounding box center [784, 317] width 1568 height 634
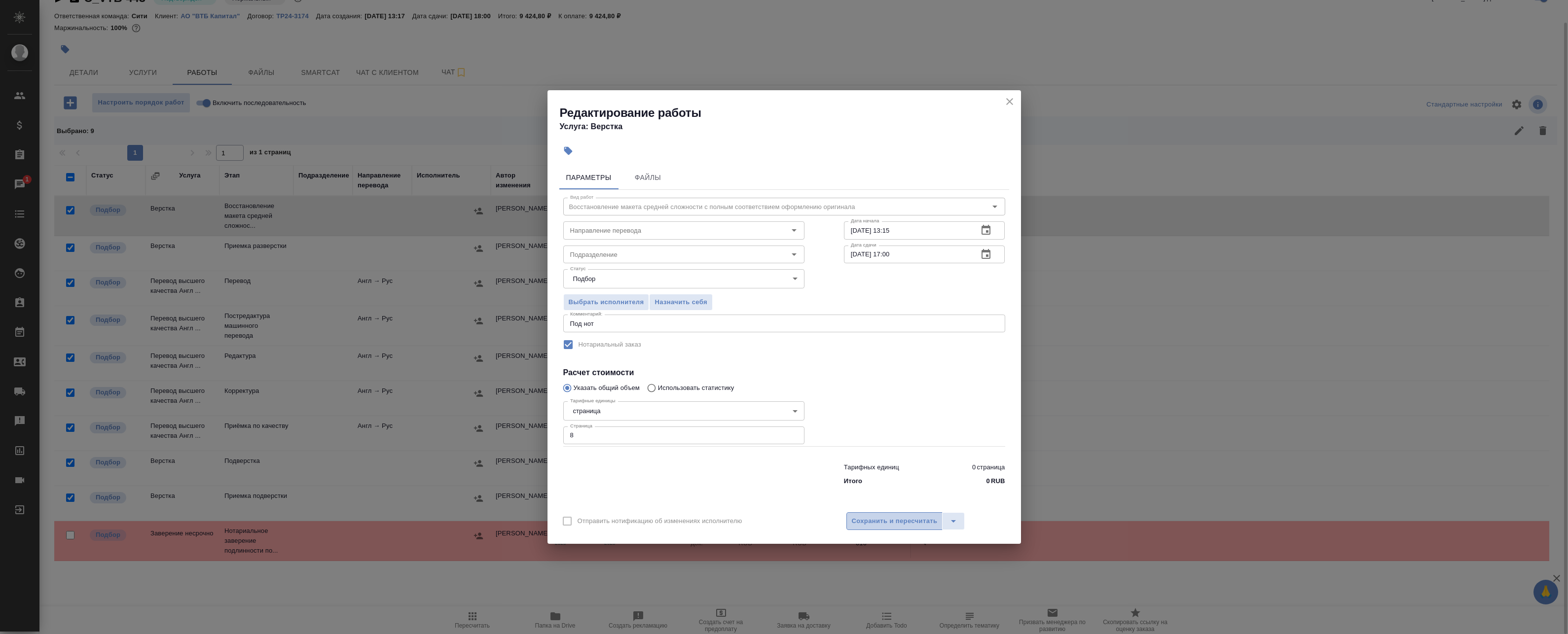
click at [718, 526] on span "Сохранить и пересчитать" at bounding box center [894, 521] width 86 height 12
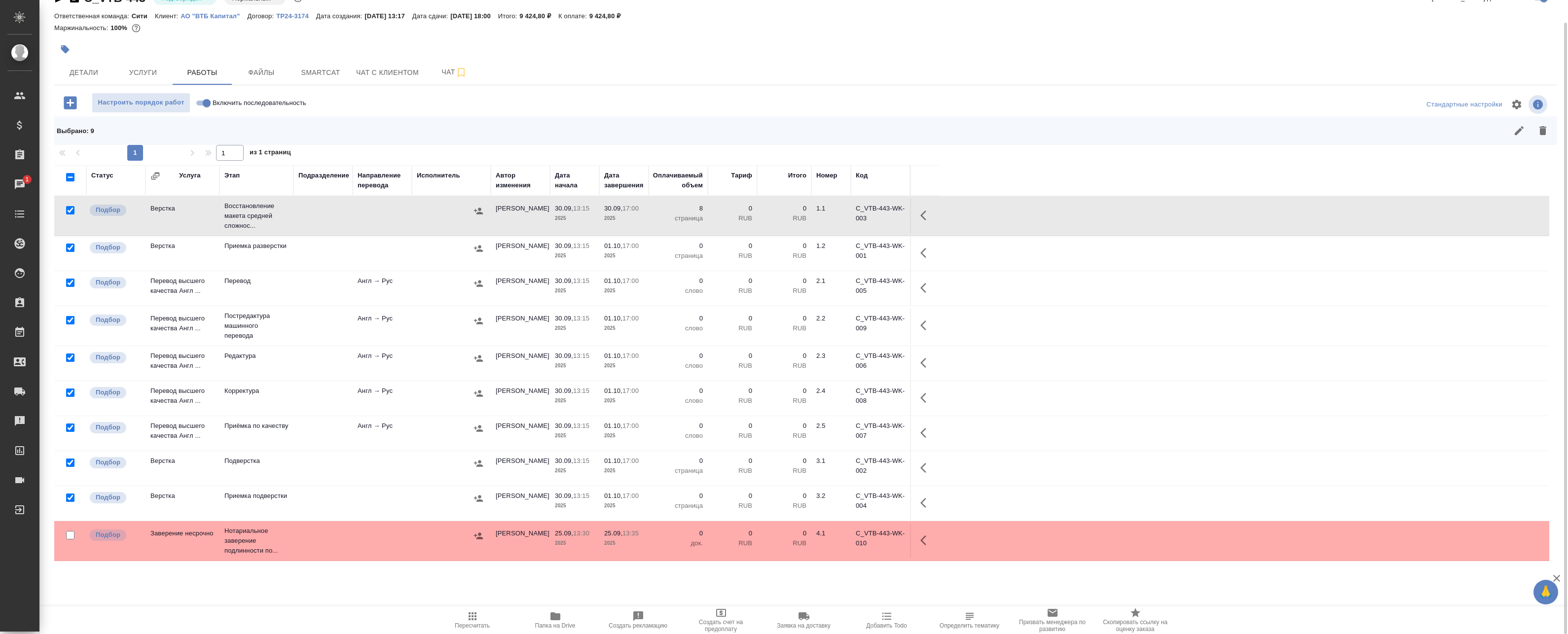
click at [718, 218] on button "button" at bounding box center [926, 215] width 24 height 24
click at [718, 212] on icon "button" at bounding box center [853, 215] width 12 height 12
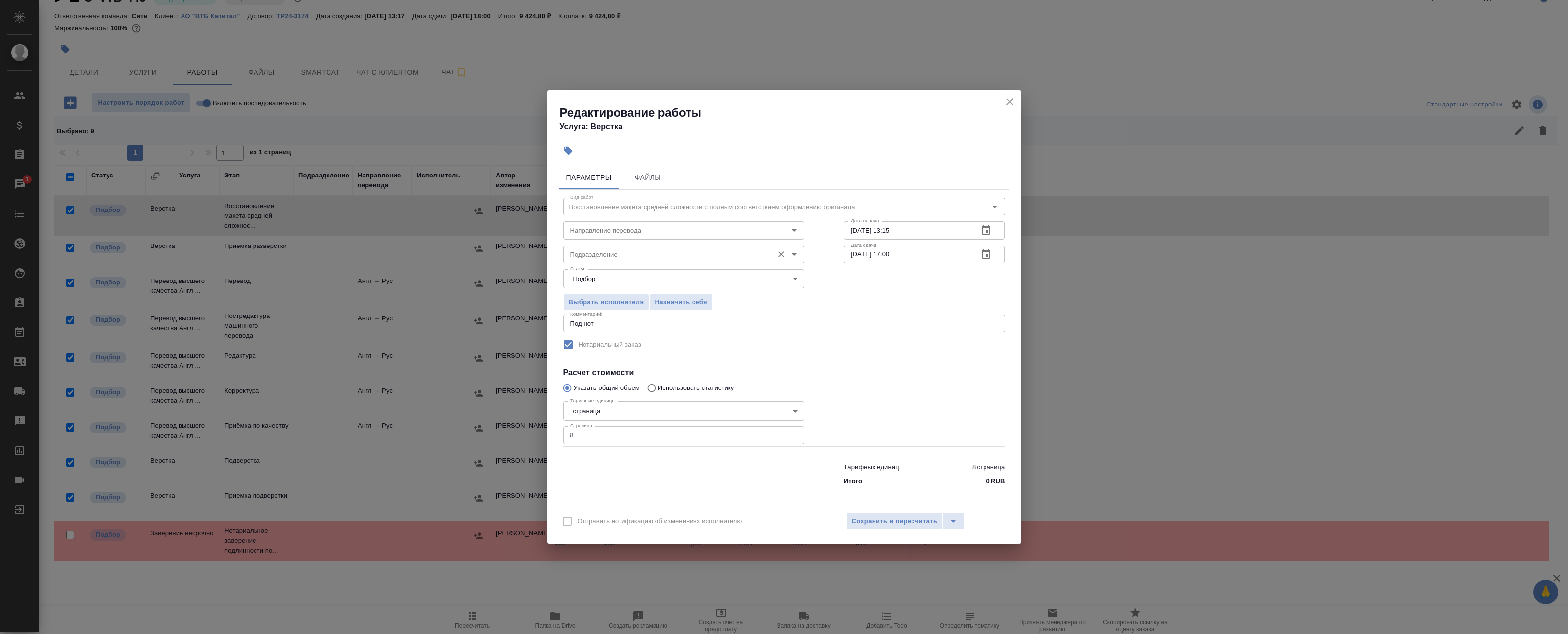
click at [641, 259] on input "Подразделение" at bounding box center [667, 254] width 202 height 12
click at [635, 294] on li "Верстки и дизайна" at bounding box center [684, 294] width 241 height 18
type input "Верстки и дизайна"
click at [718, 518] on span "Сохранить и пересчитать" at bounding box center [894, 521] width 86 height 12
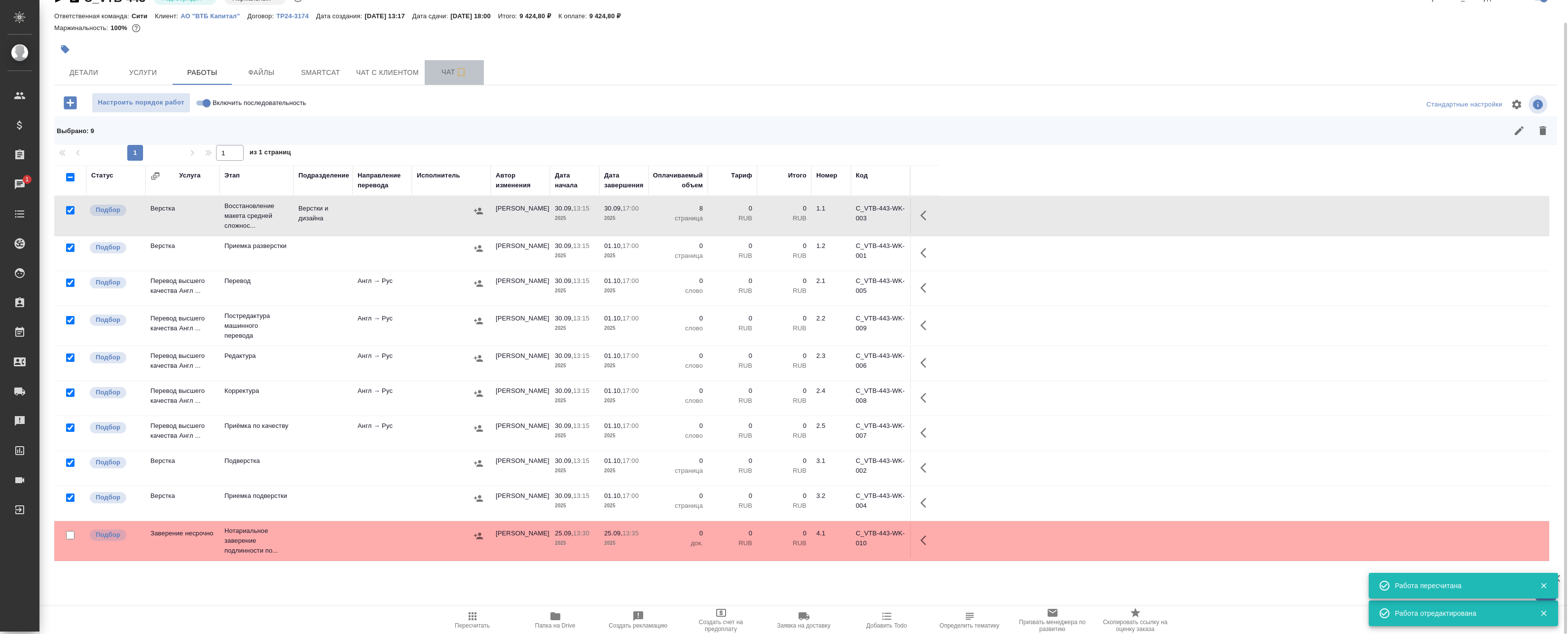
click at [447, 75] on span "Чат" at bounding box center [454, 72] width 47 height 12
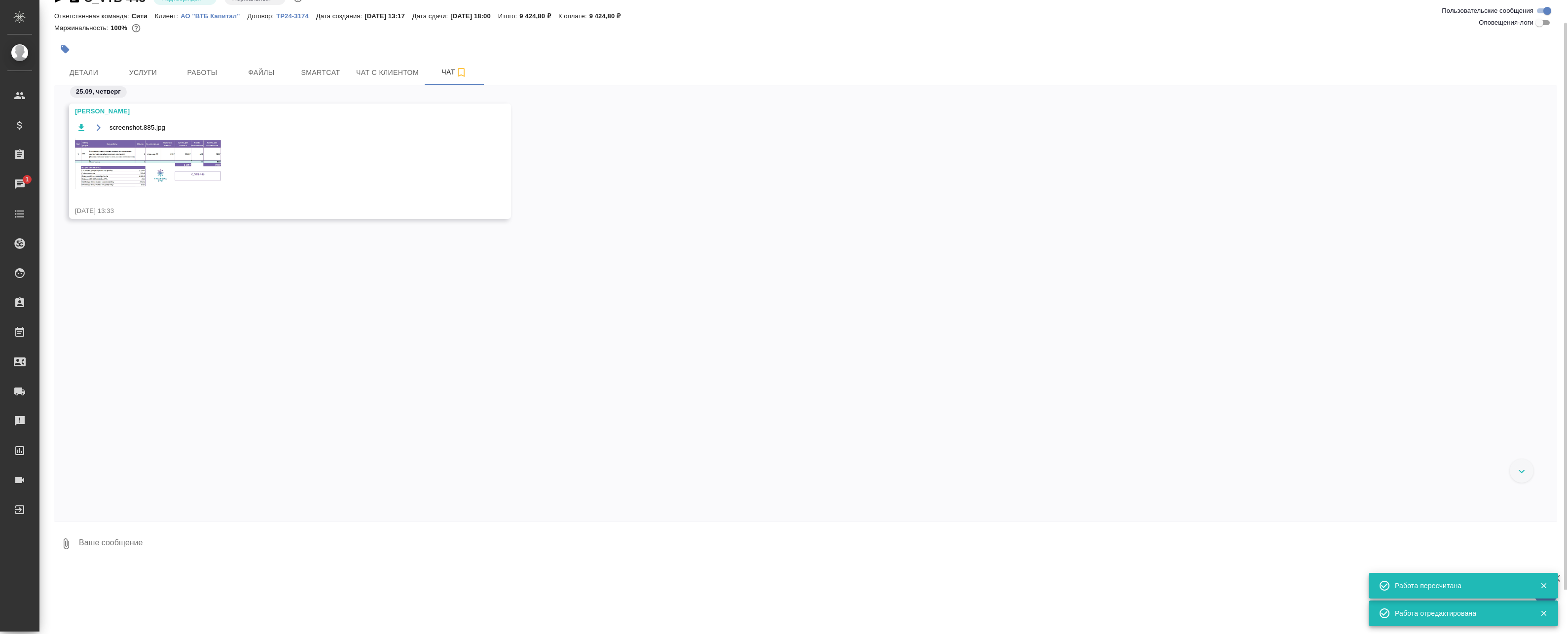
click at [194, 155] on img at bounding box center [149, 164] width 148 height 51
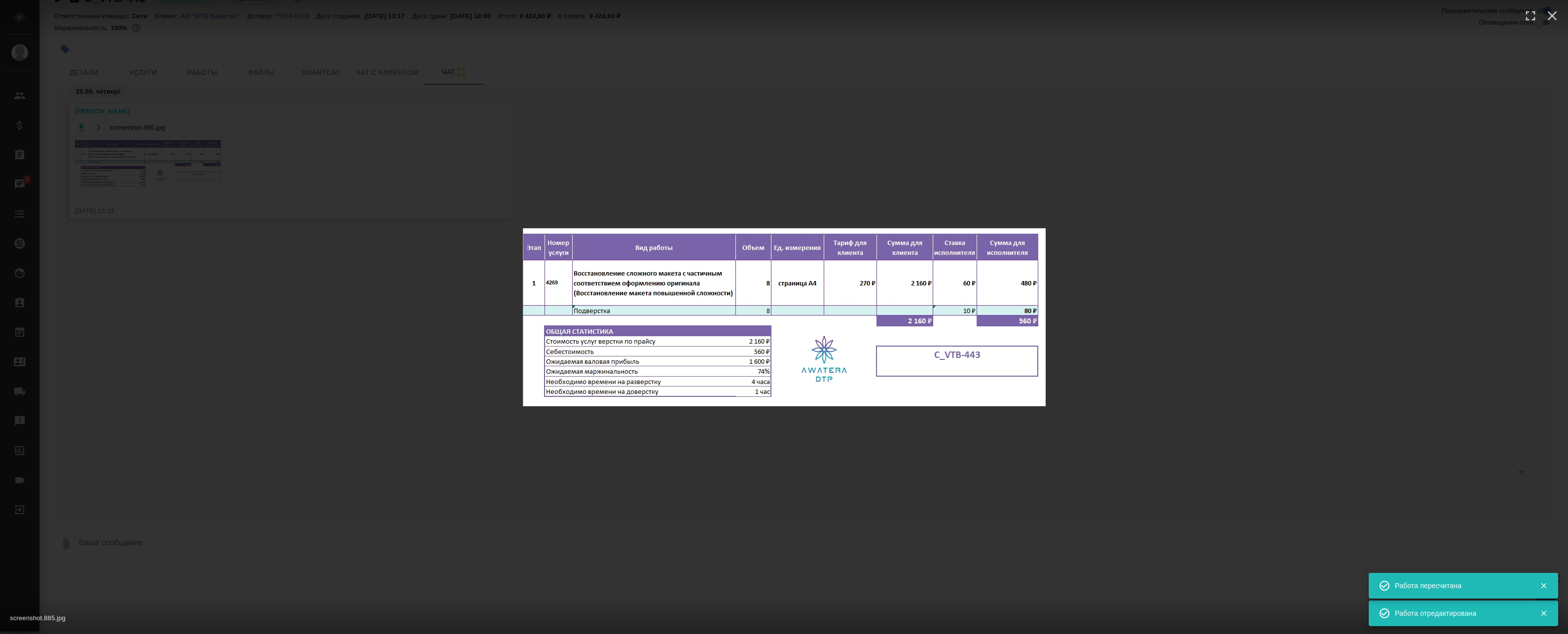
click at [404, 285] on div "screenshot.885.jpg 1 of 1" at bounding box center [784, 317] width 1568 height 634
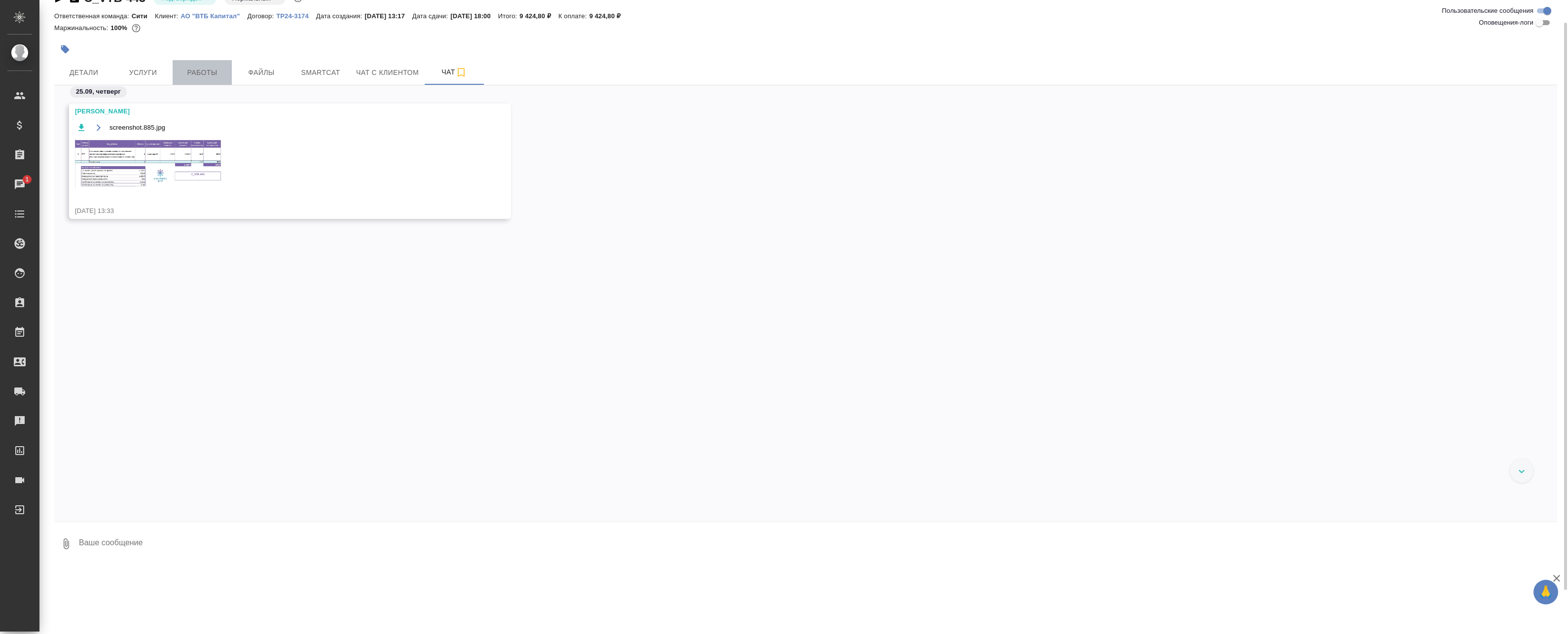
click at [217, 73] on span "Работы" at bounding box center [202, 72] width 47 height 12
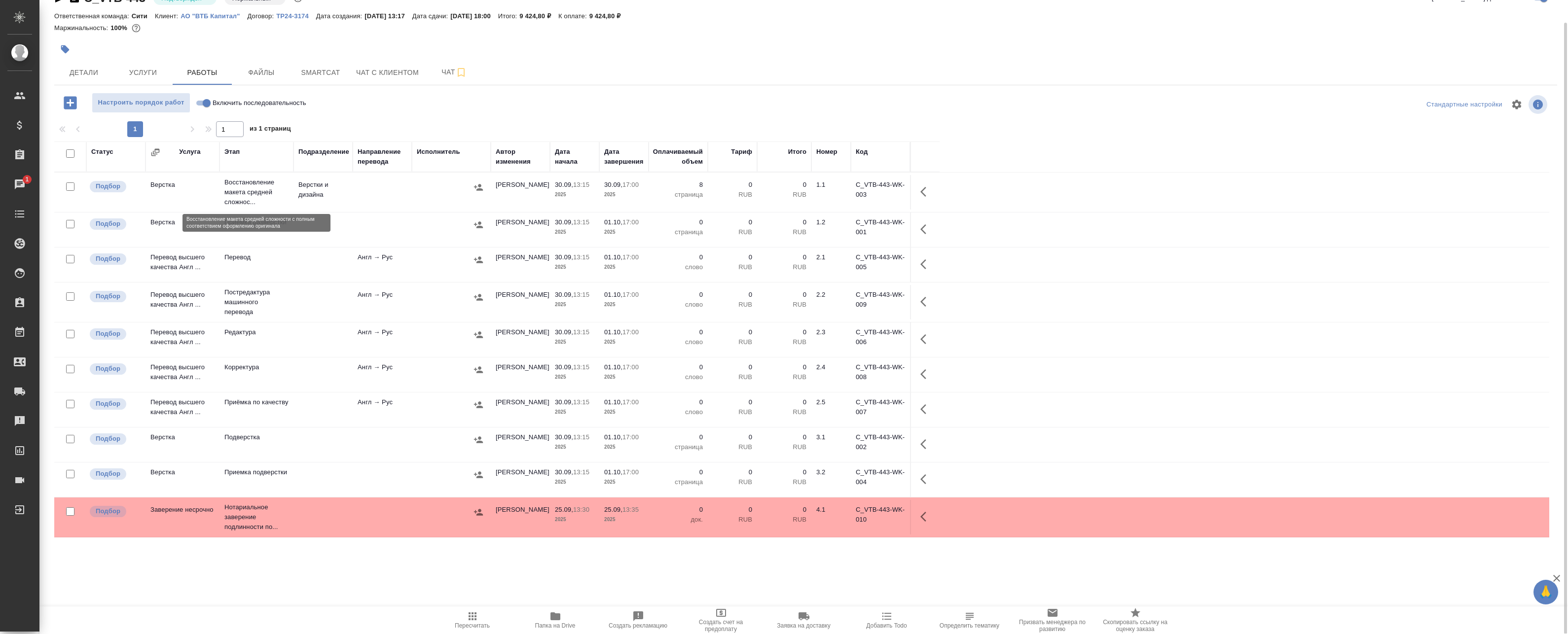
drag, startPoint x: 276, startPoint y: 191, endPoint x: 295, endPoint y: 191, distance: 19.0
click at [276, 190] on p "Восстановление макета средней сложнос..." at bounding box center [256, 192] width 64 height 30
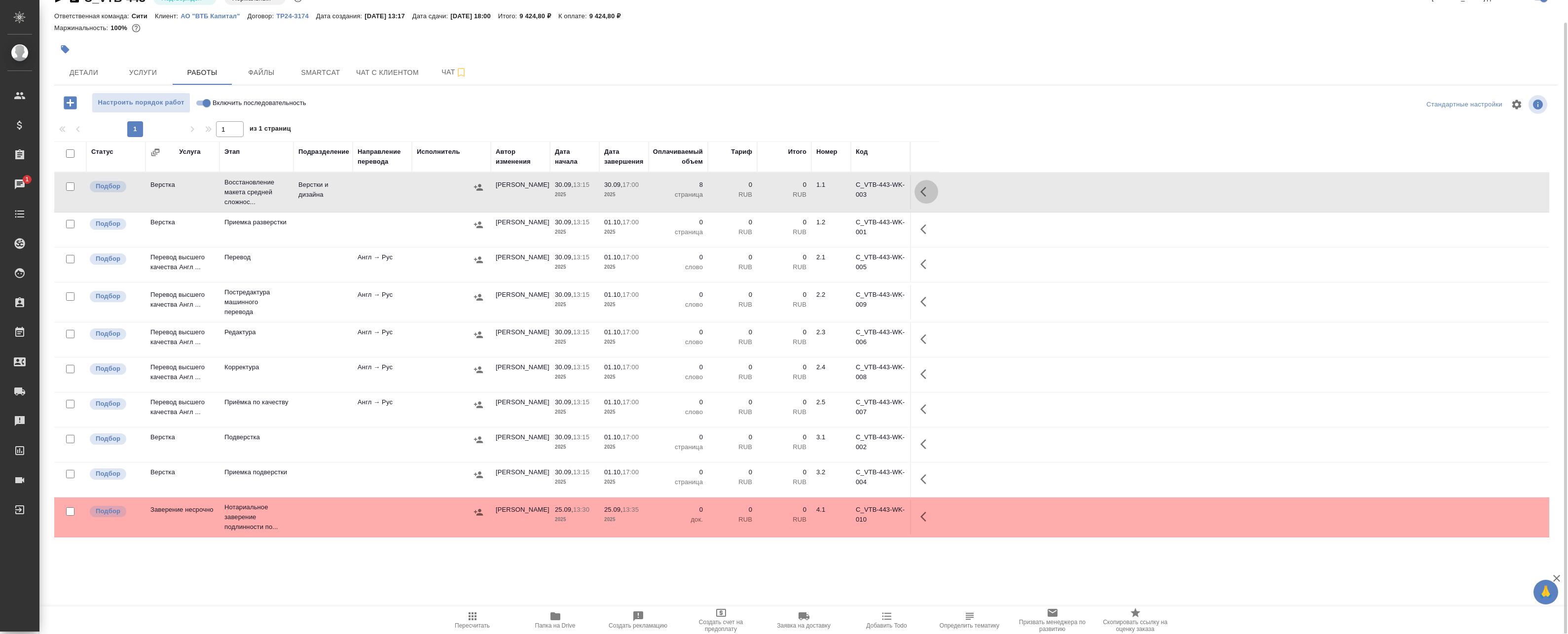
click at [718, 190] on icon "button" at bounding box center [926, 191] width 12 height 12
click at [718, 194] on icon "button" at bounding box center [853, 191] width 12 height 12
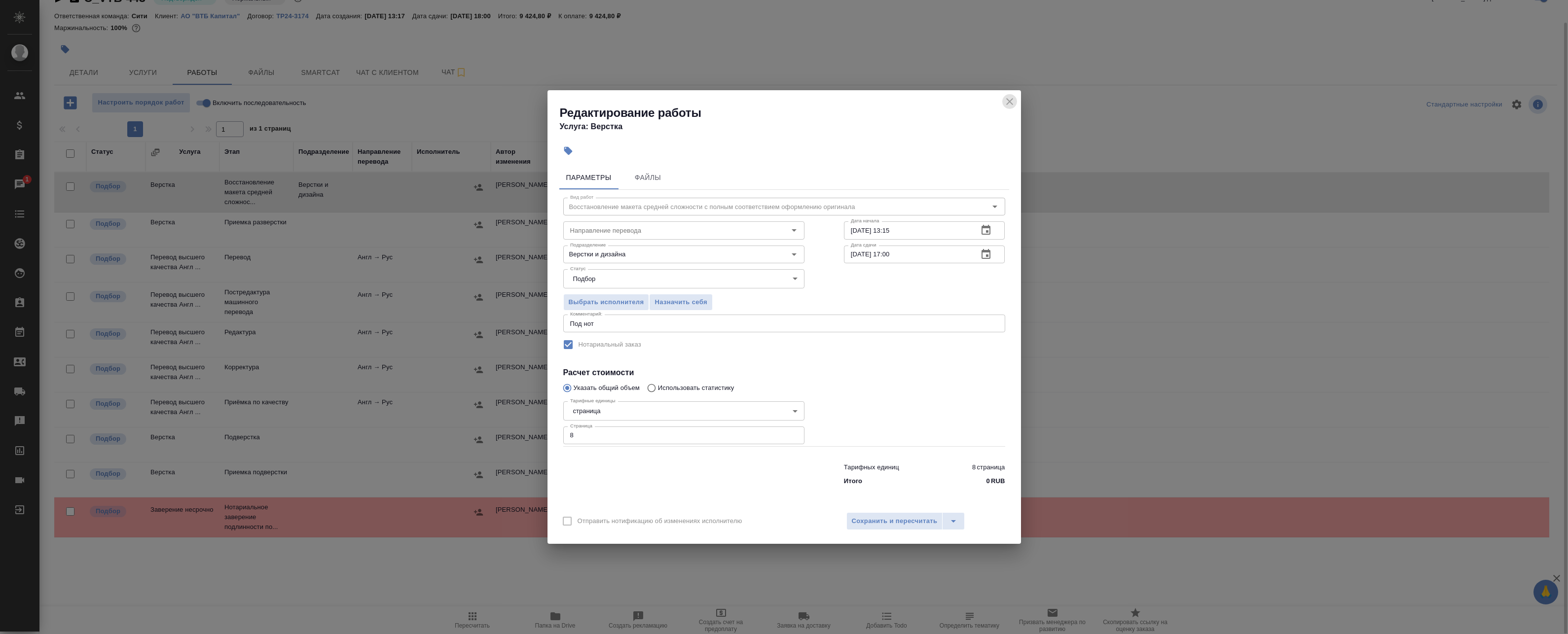
click at [718, 101] on icon "close" at bounding box center [1009, 101] width 12 height 12
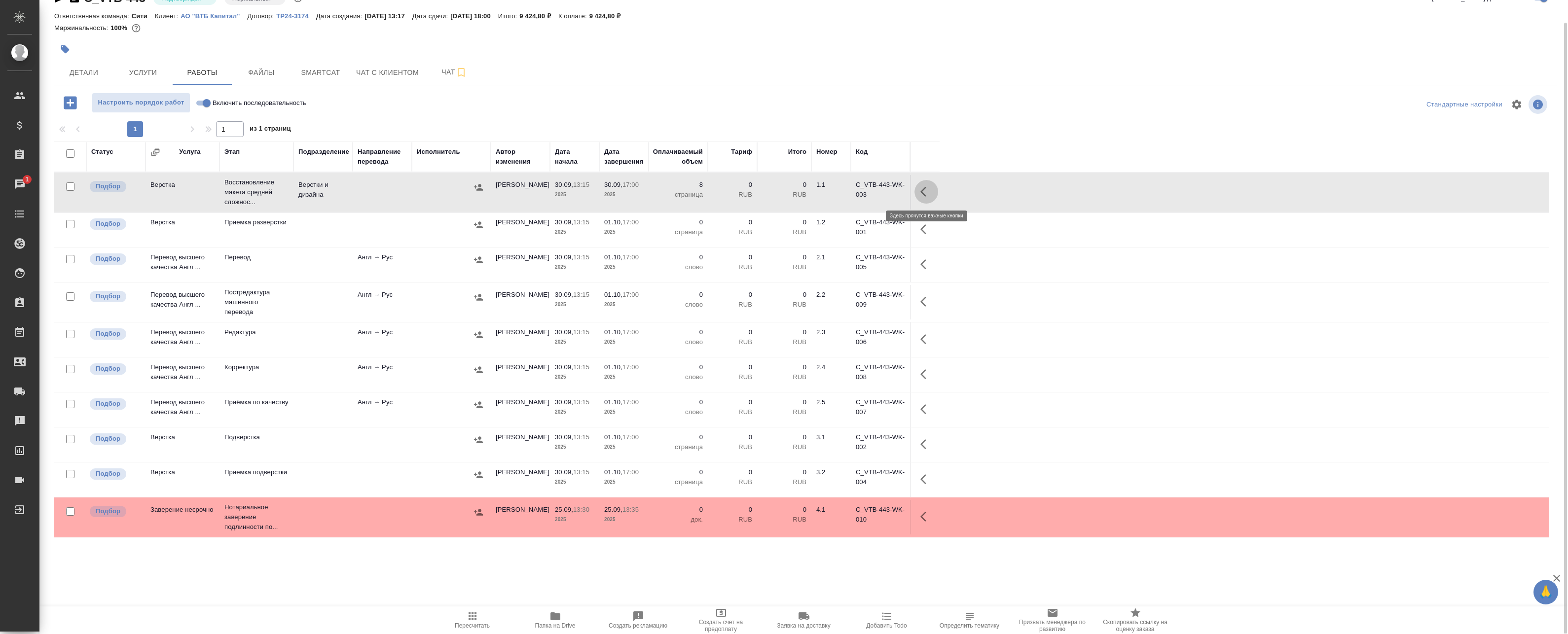
click at [718, 193] on icon "button" at bounding box center [926, 191] width 12 height 12
click at [718, 192] on icon "button" at bounding box center [906, 191] width 12 height 12
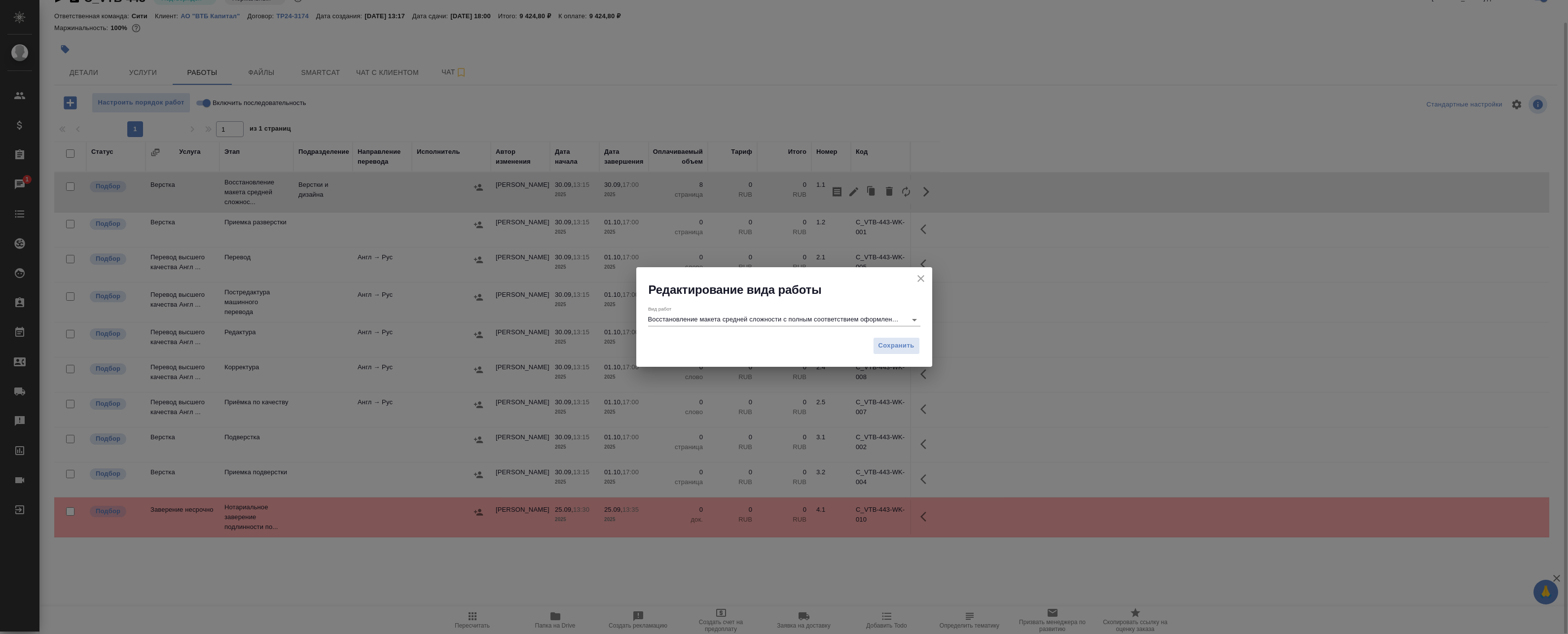
click at [684, 313] on div "Вид работ Восстановление макета средней сложности с полным соответствием оформл…" at bounding box center [784, 315] width 272 height 20
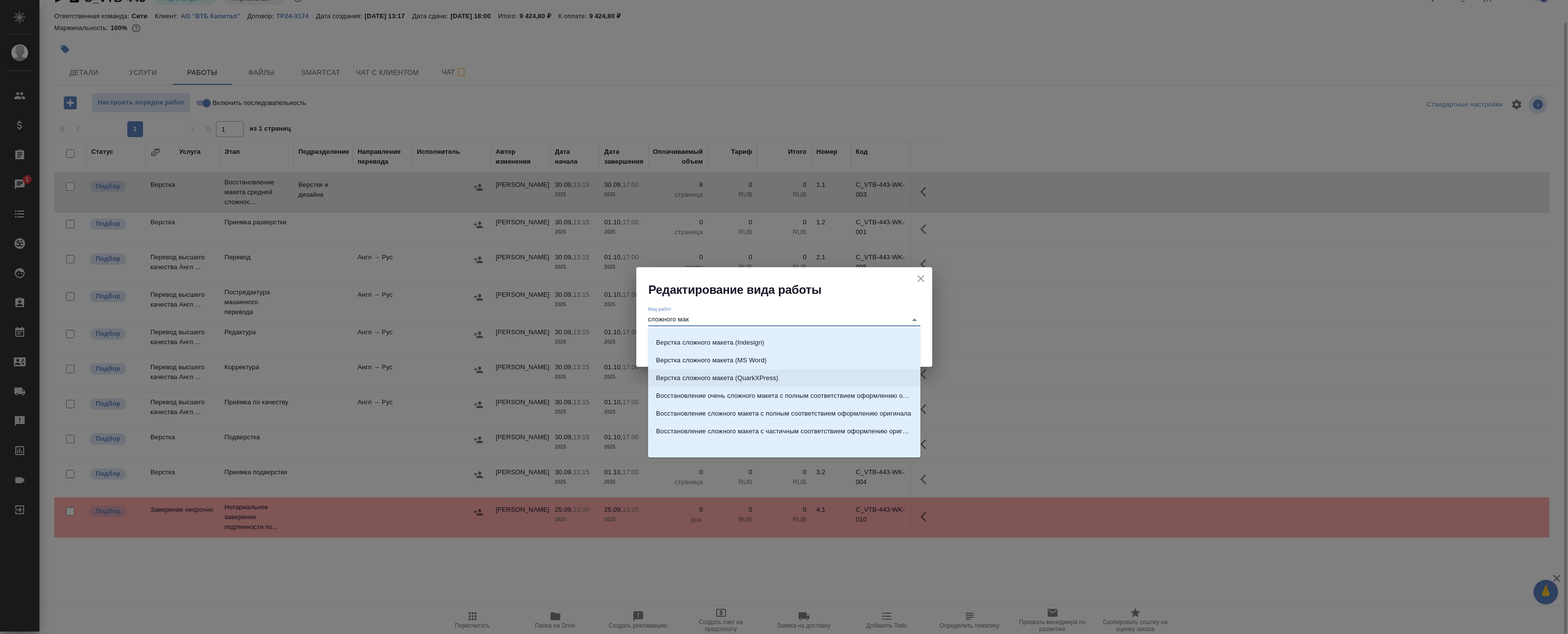
scroll to position [16, 0]
click at [718, 430] on p "Восстановление сложного макета с частичным соответствием оформлению оригинала" at bounding box center [784, 430] width 256 height 10
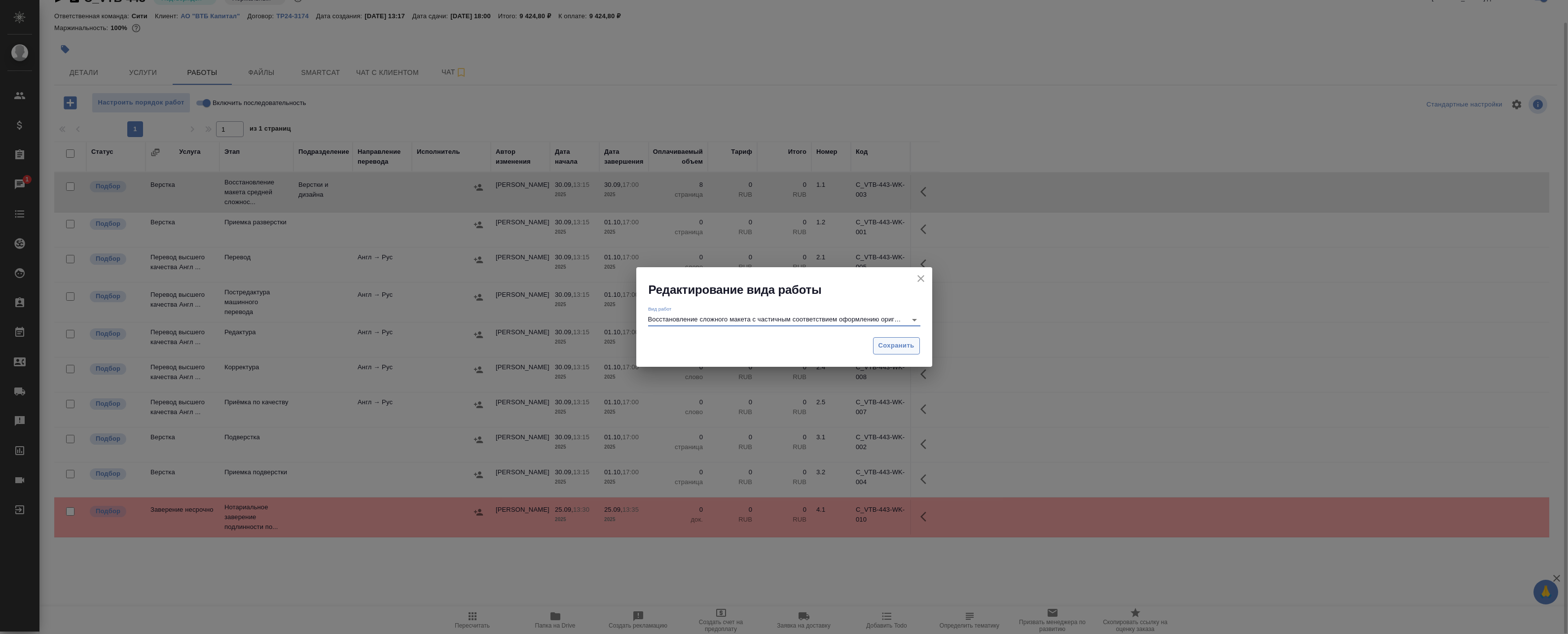
type input "Восстановление сложного макета с частичным соответствием оформлению оригинала"
click at [718, 352] on button "Сохранить" at bounding box center [896, 346] width 47 height 17
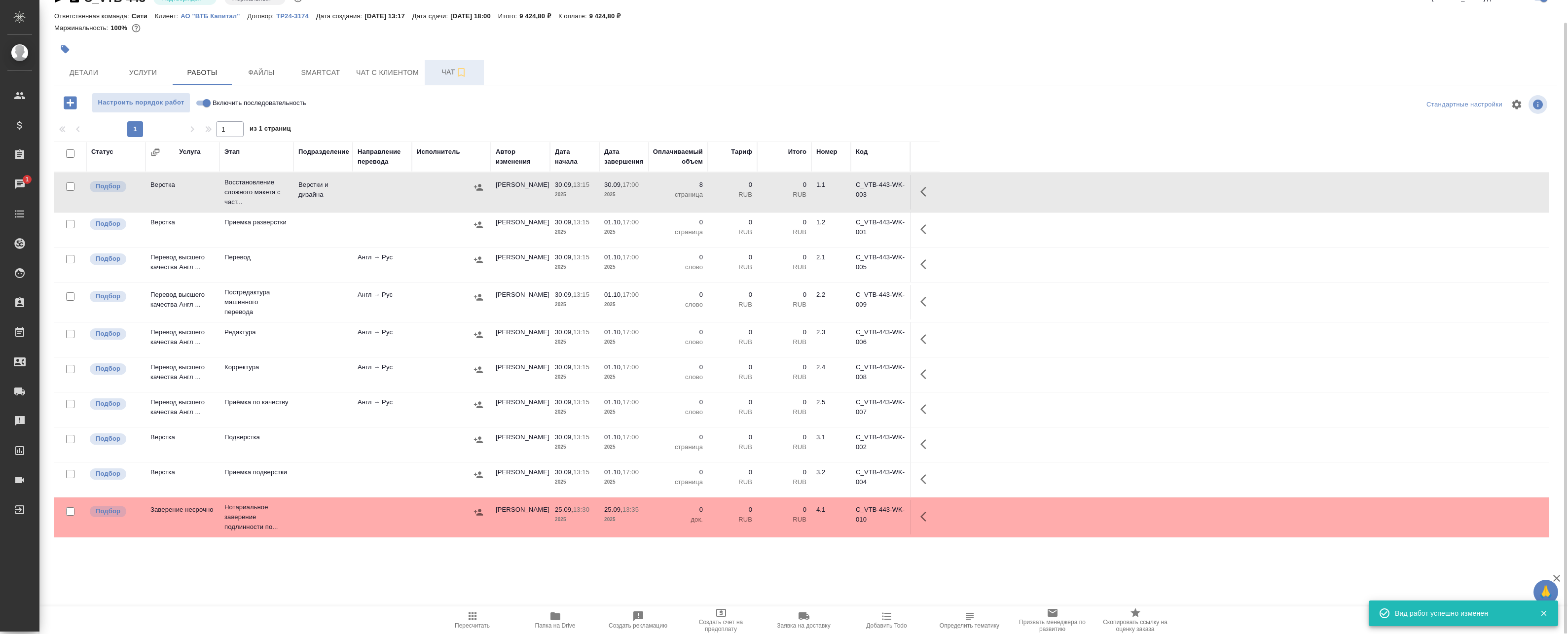
click at [443, 65] on button "Чат" at bounding box center [454, 72] width 59 height 25
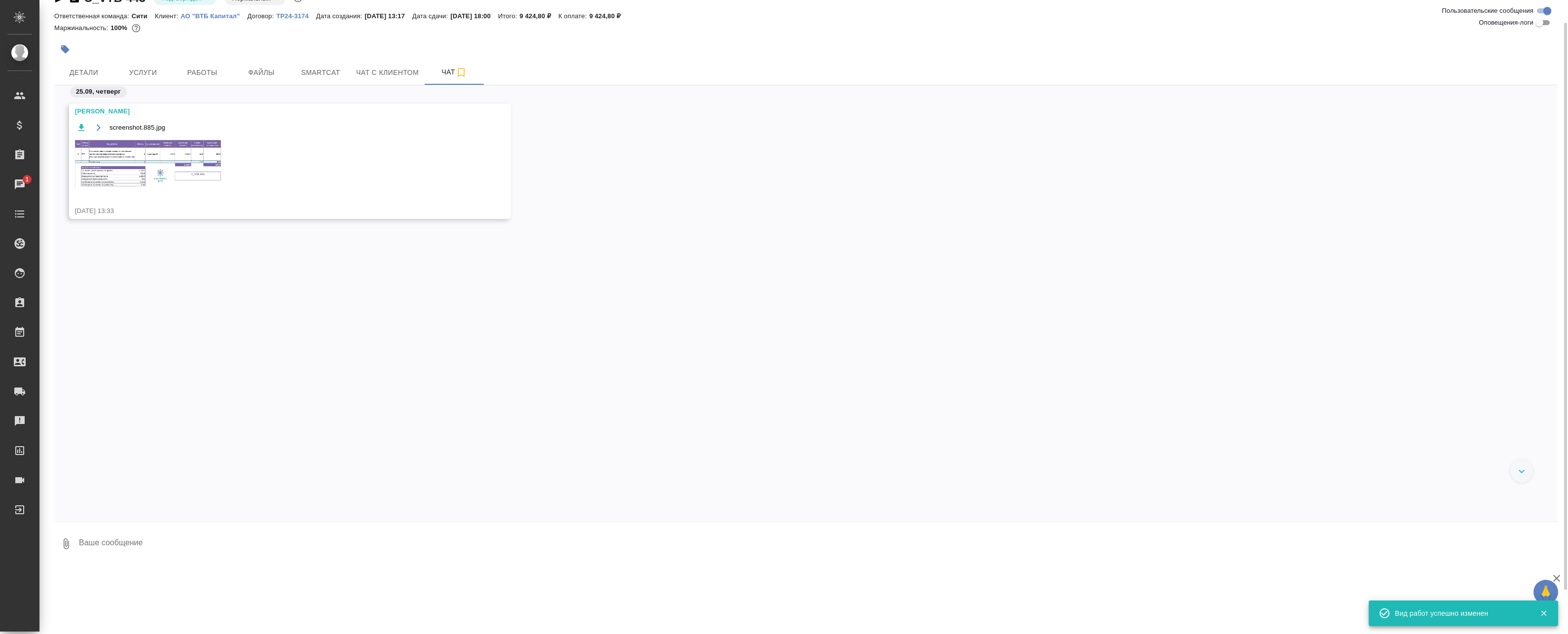
click at [162, 163] on img at bounding box center [149, 164] width 148 height 51
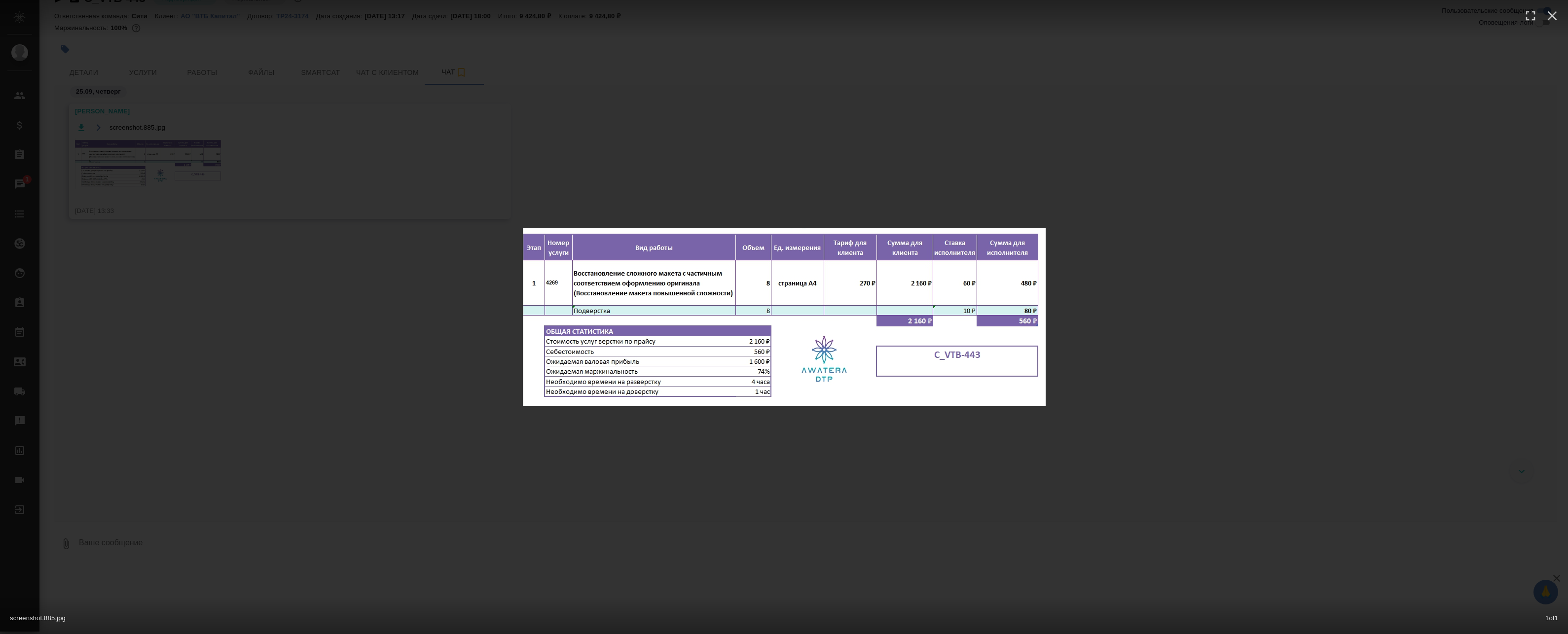
click at [590, 174] on div "screenshot.885.jpg 1 of 1" at bounding box center [784, 317] width 1568 height 634
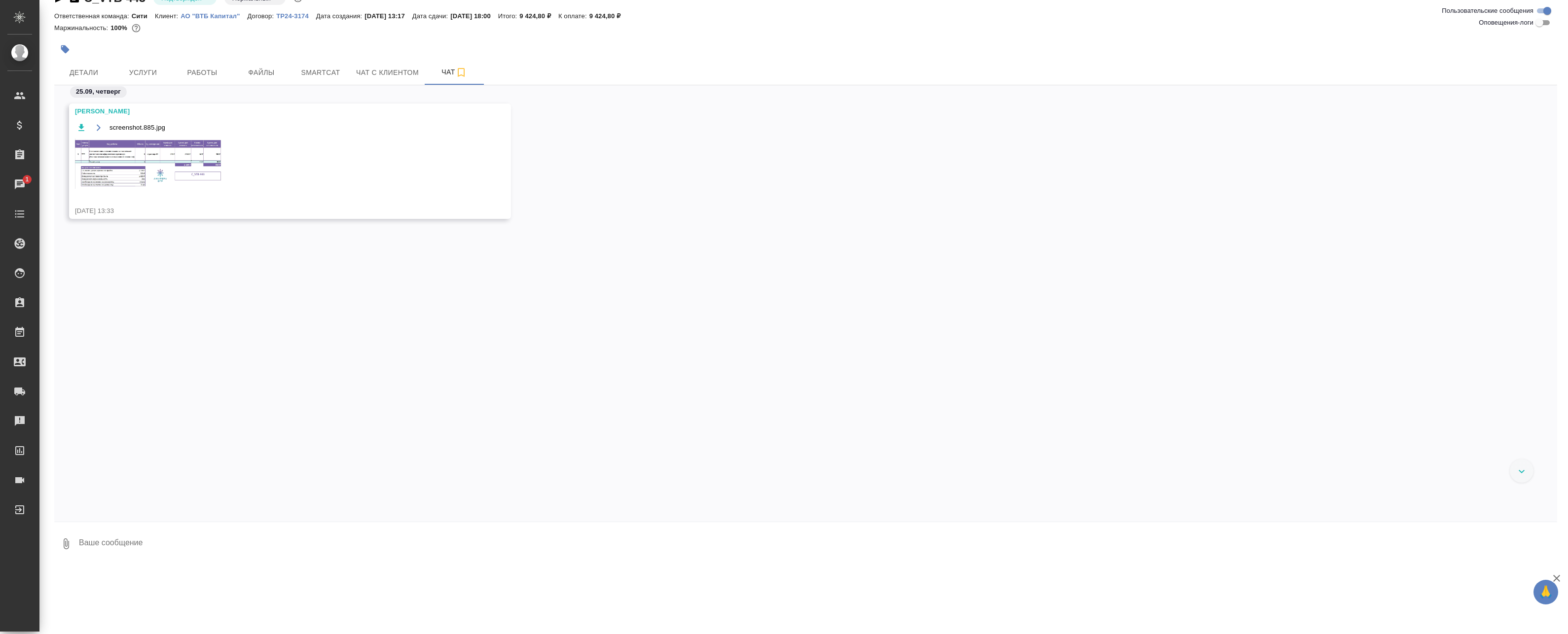
click at [221, 74] on span "Работы" at bounding box center [202, 72] width 47 height 12
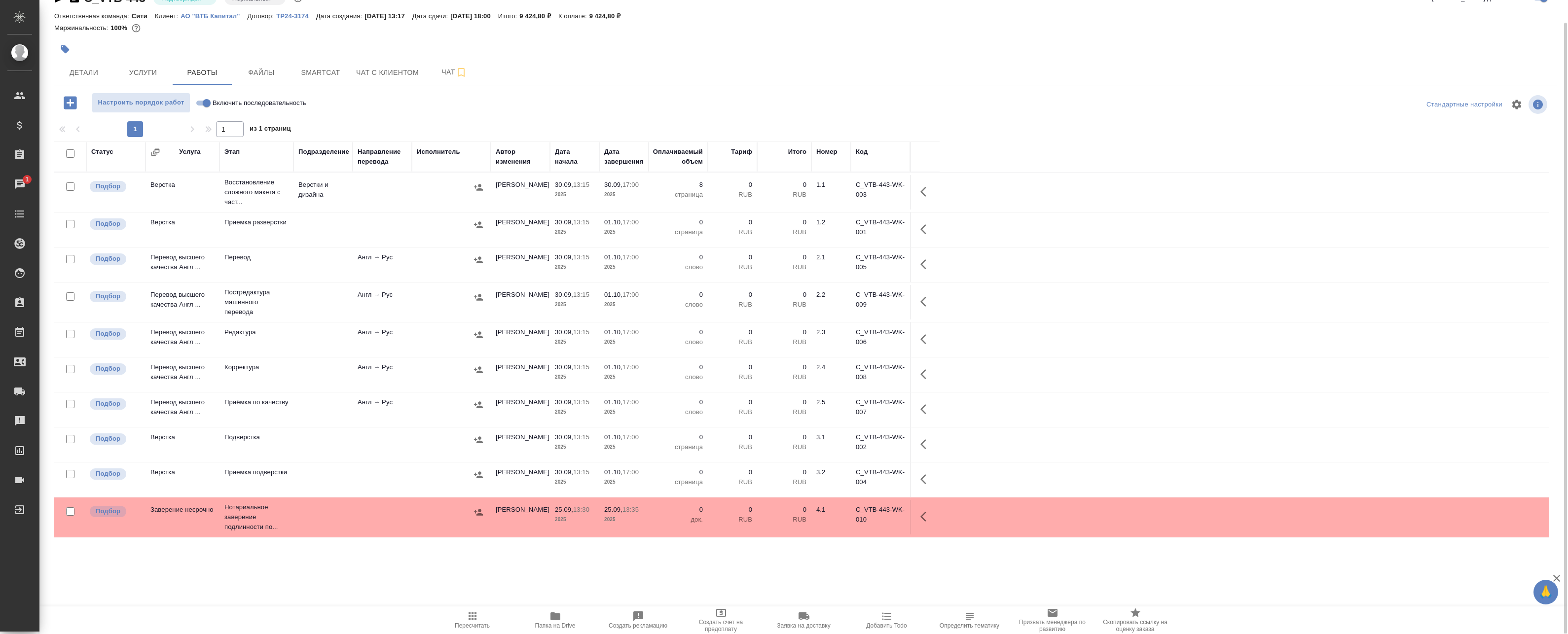
click at [443, 199] on td at bounding box center [452, 192] width 79 height 35
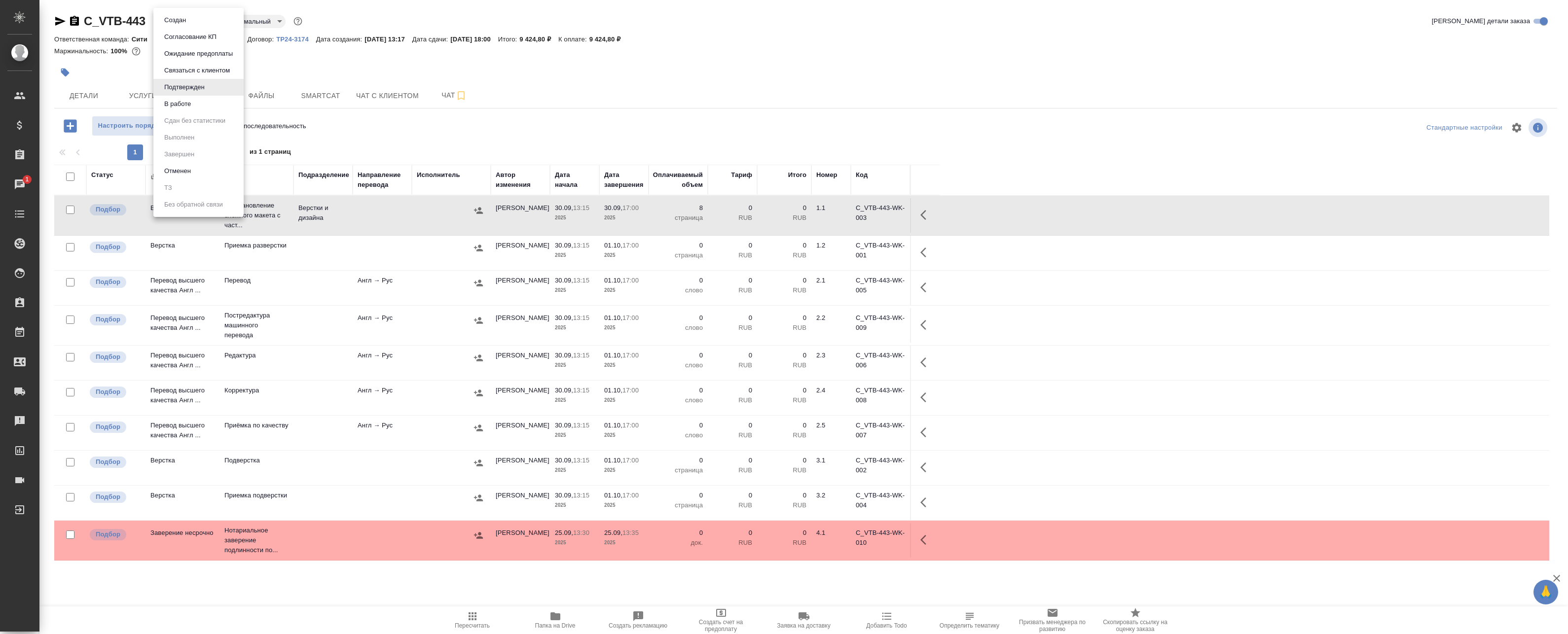
click at [197, 25] on body "🙏 .cls-1 fill:#fff; AWATERA Badanyan Artak Клиенты Спецификации Заказы 1 Чаты T…" at bounding box center [784, 317] width 1568 height 634
click at [191, 102] on button "В работе" at bounding box center [177, 104] width 32 height 11
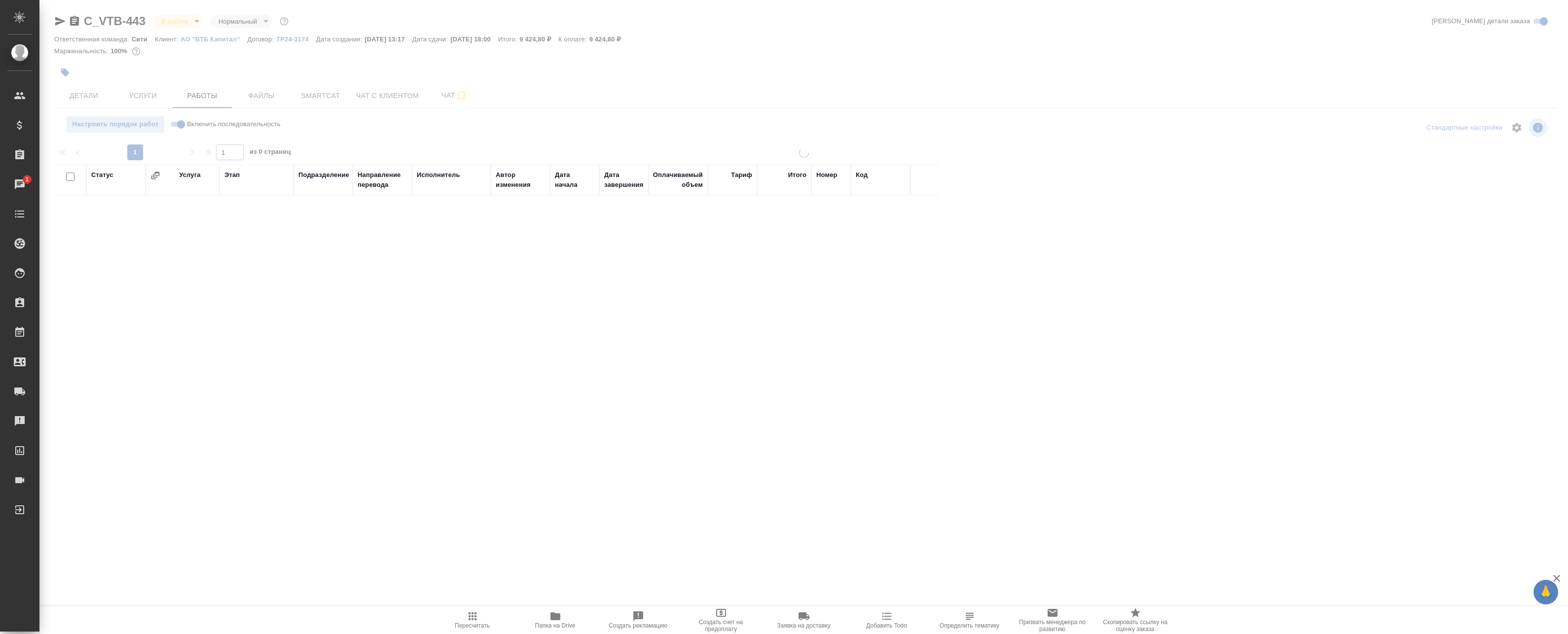
click at [88, 92] on div at bounding box center [803, 316] width 1528 height 633
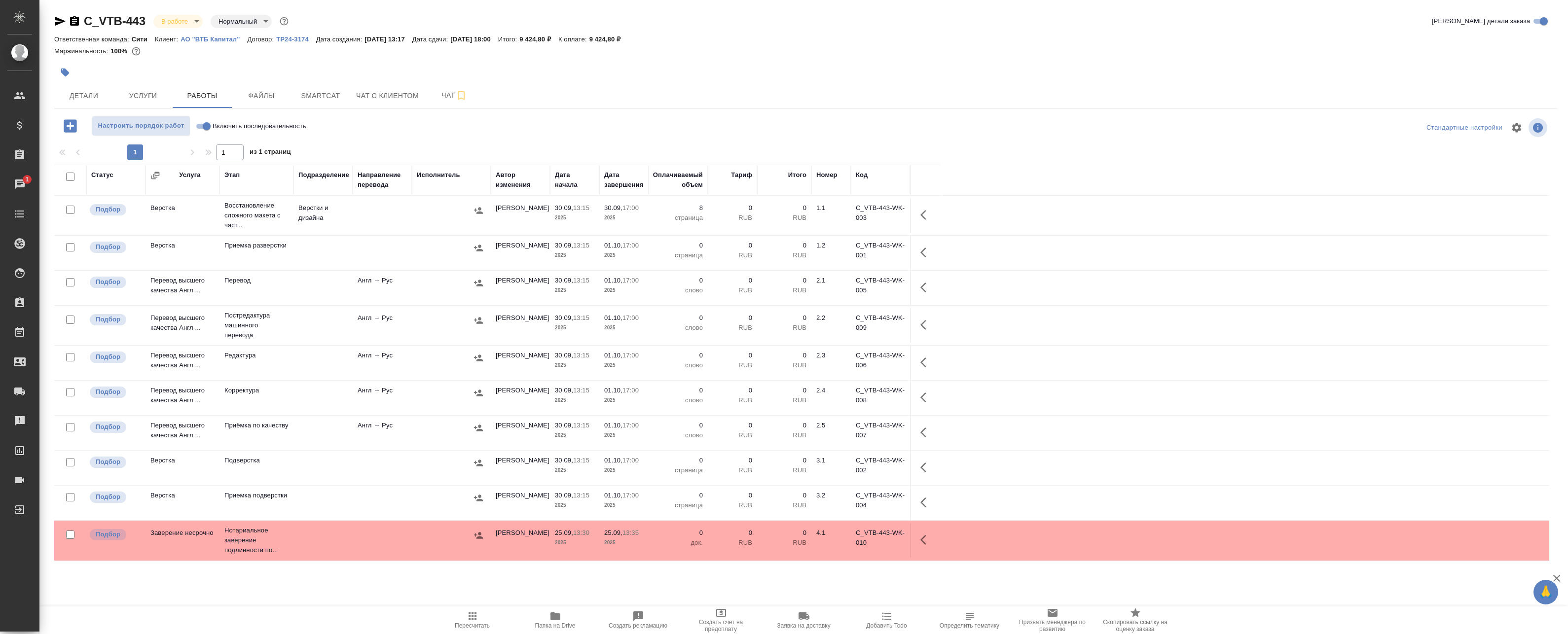
click at [88, 92] on span "Детали" at bounding box center [84, 96] width 47 height 12
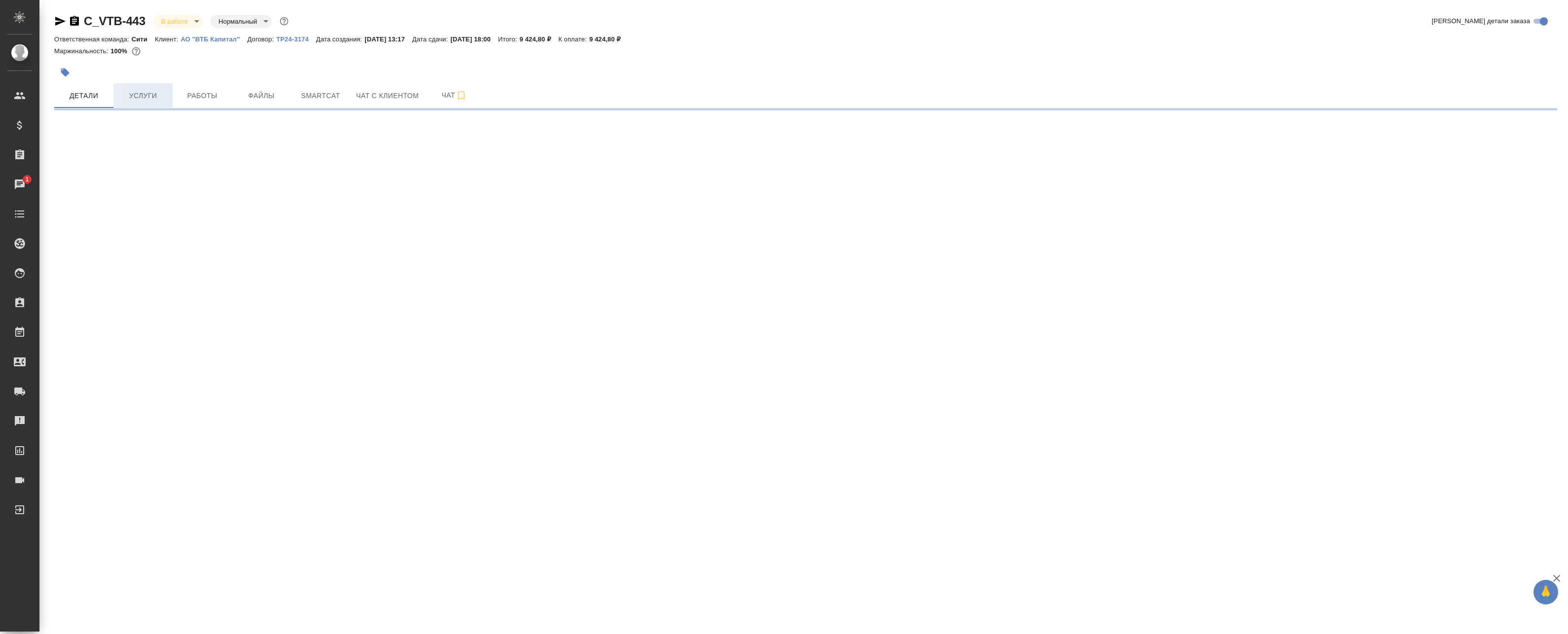
select select "RU"
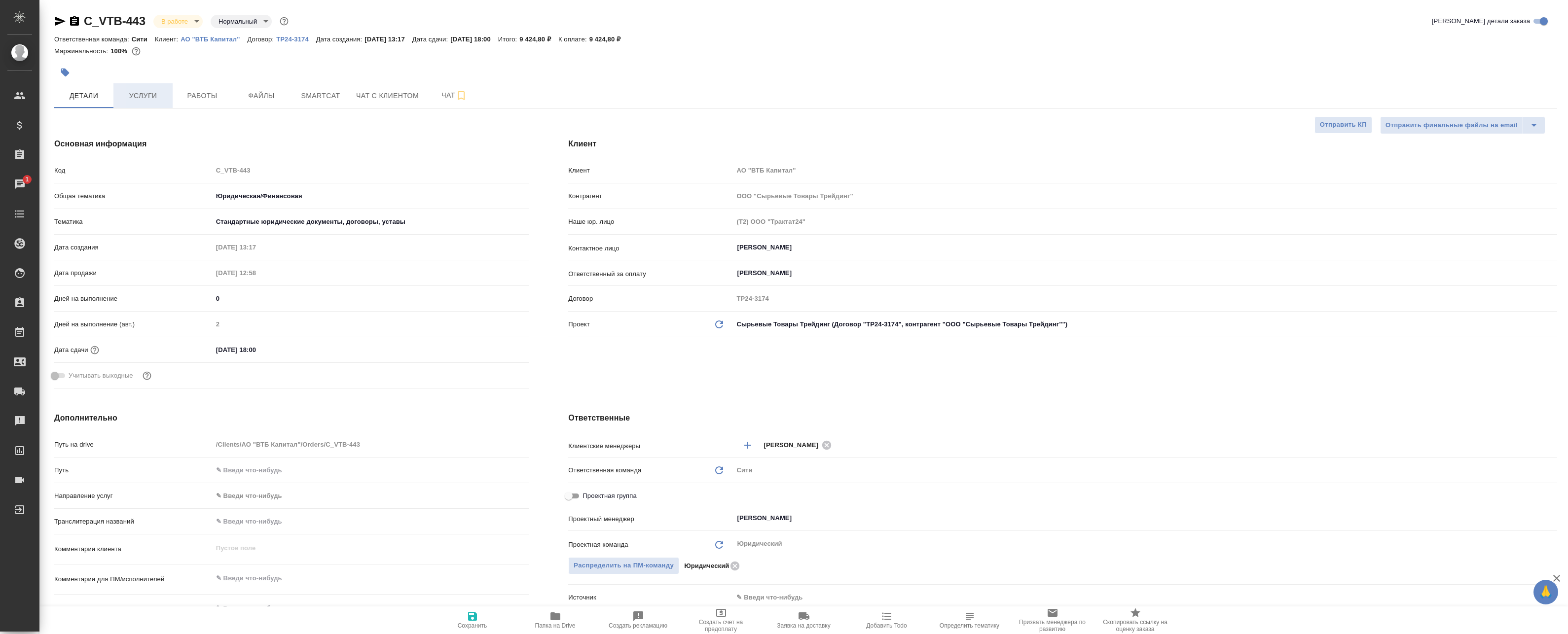
type textarea "x"
click at [191, 97] on span "Работы" at bounding box center [202, 96] width 47 height 12
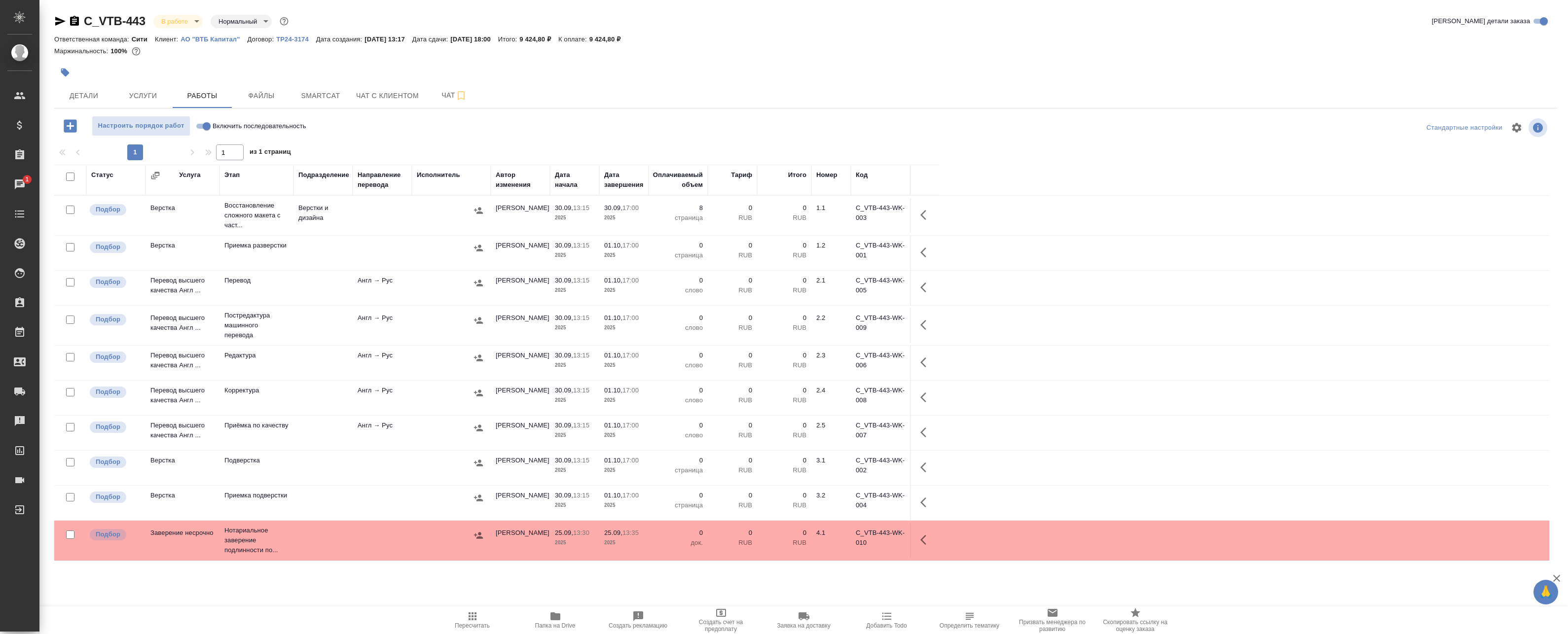
click at [565, 625] on span "Папка на Drive" at bounding box center [555, 625] width 40 height 7
